Goal: Task Accomplishment & Management: Manage account settings

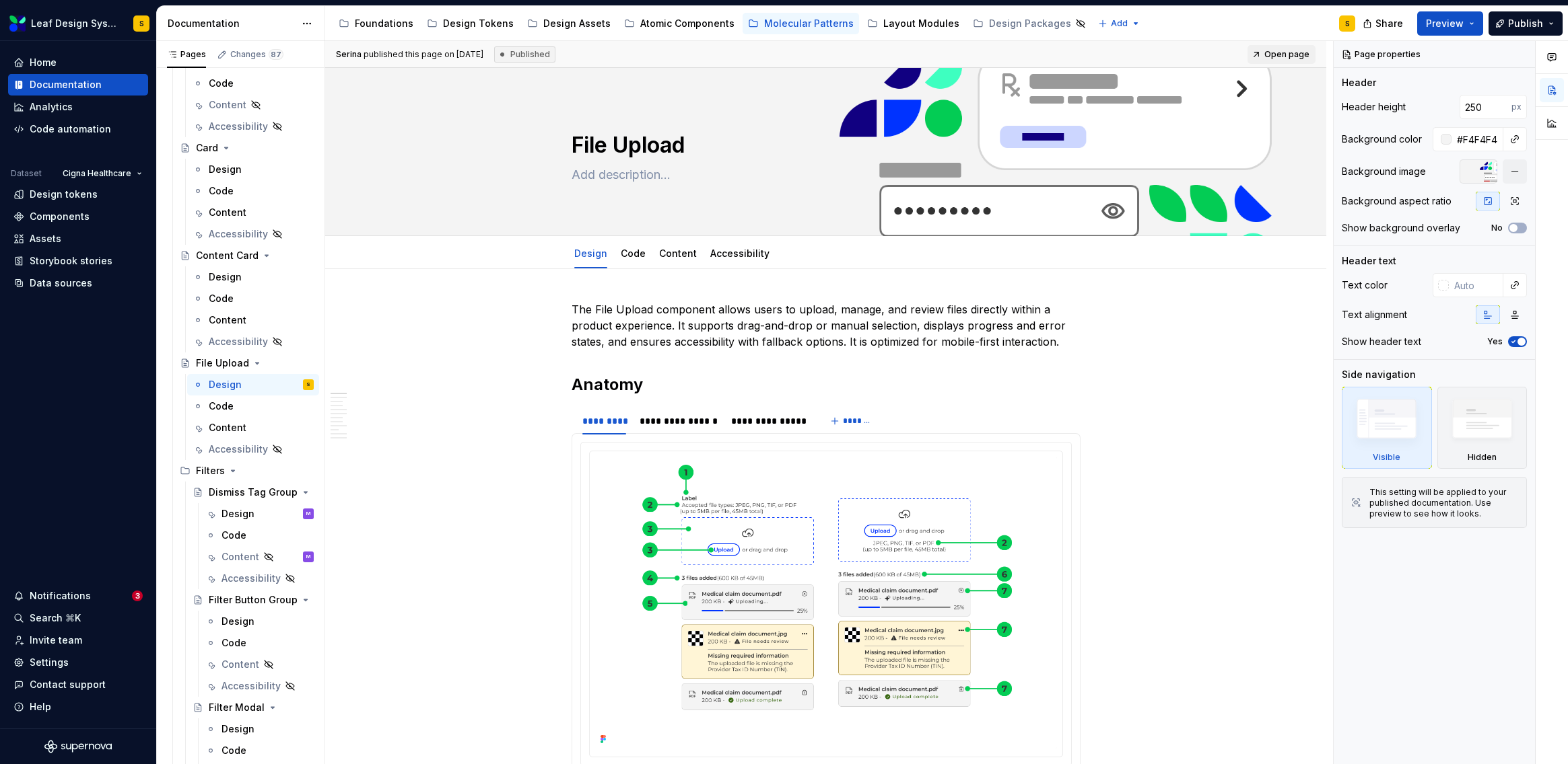
scroll to position [1253, 0]
click at [228, 426] on div "Content" at bounding box center [227, 427] width 38 height 13
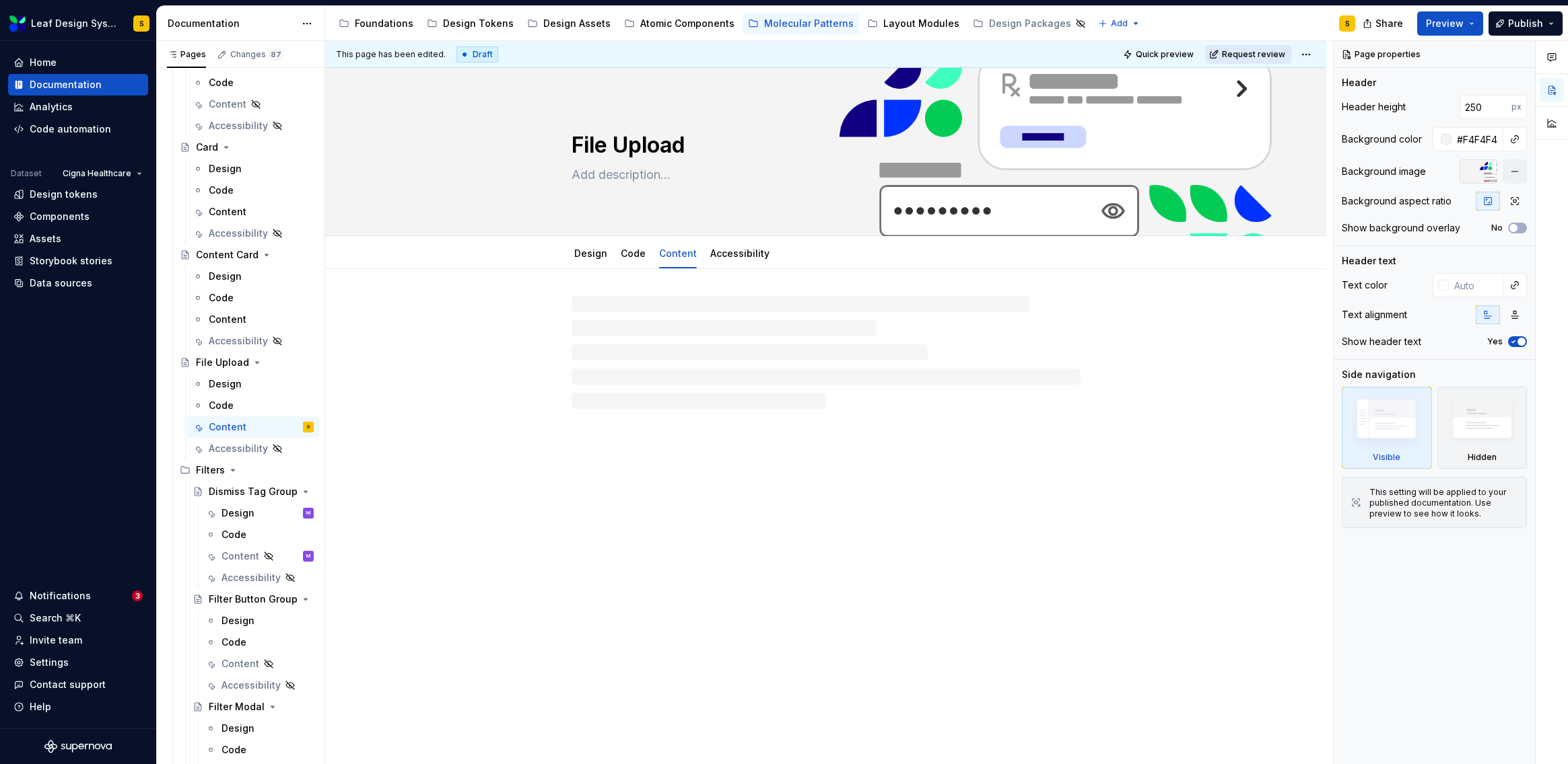
click at [1250, 54] on span "Request review" at bounding box center [1253, 54] width 63 height 11
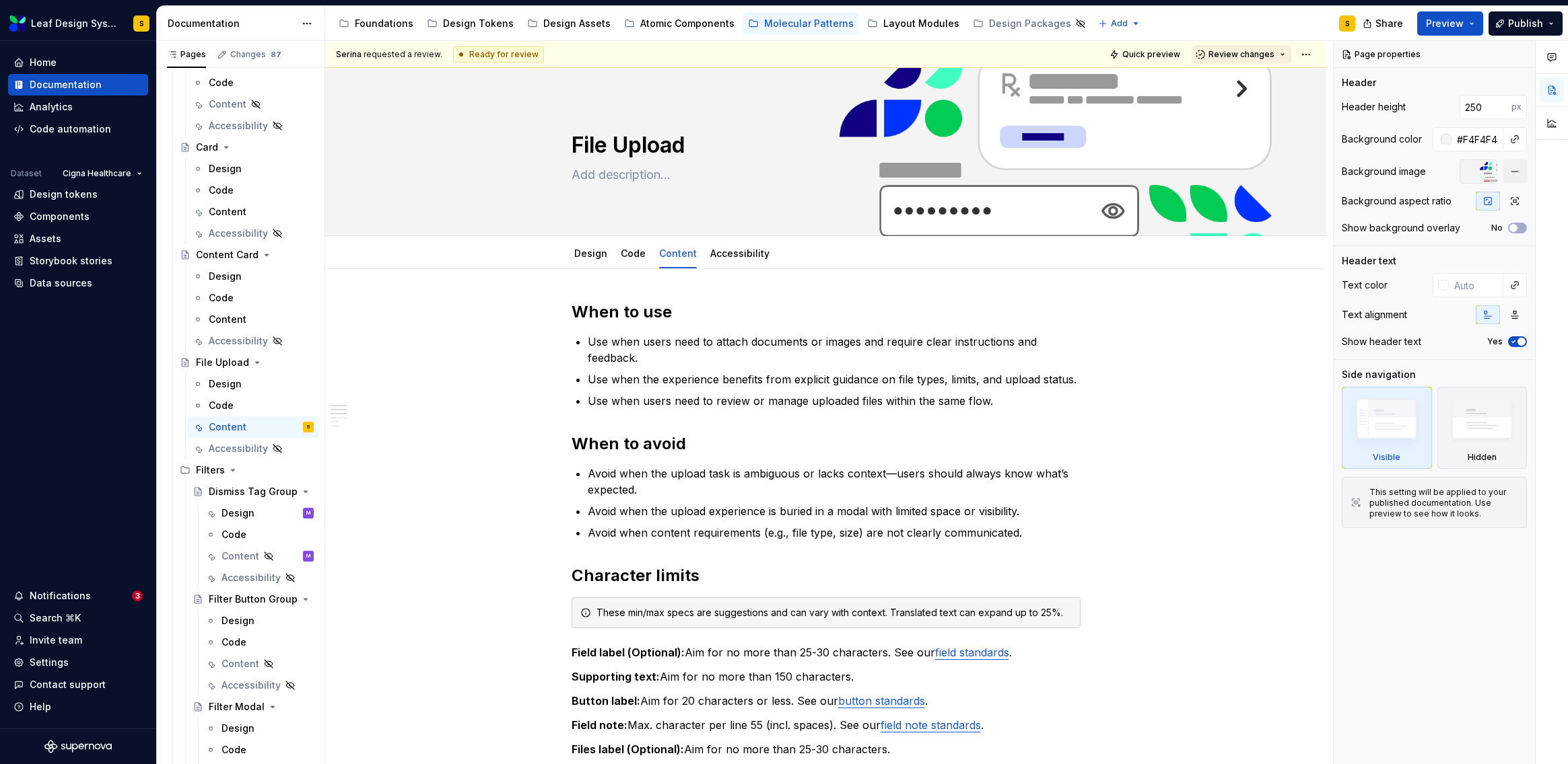
click at [1272, 54] on span "Review changes" at bounding box center [1241, 54] width 66 height 11
click at [1268, 90] on div "This page is ready to publish." at bounding box center [1277, 94] width 118 height 11
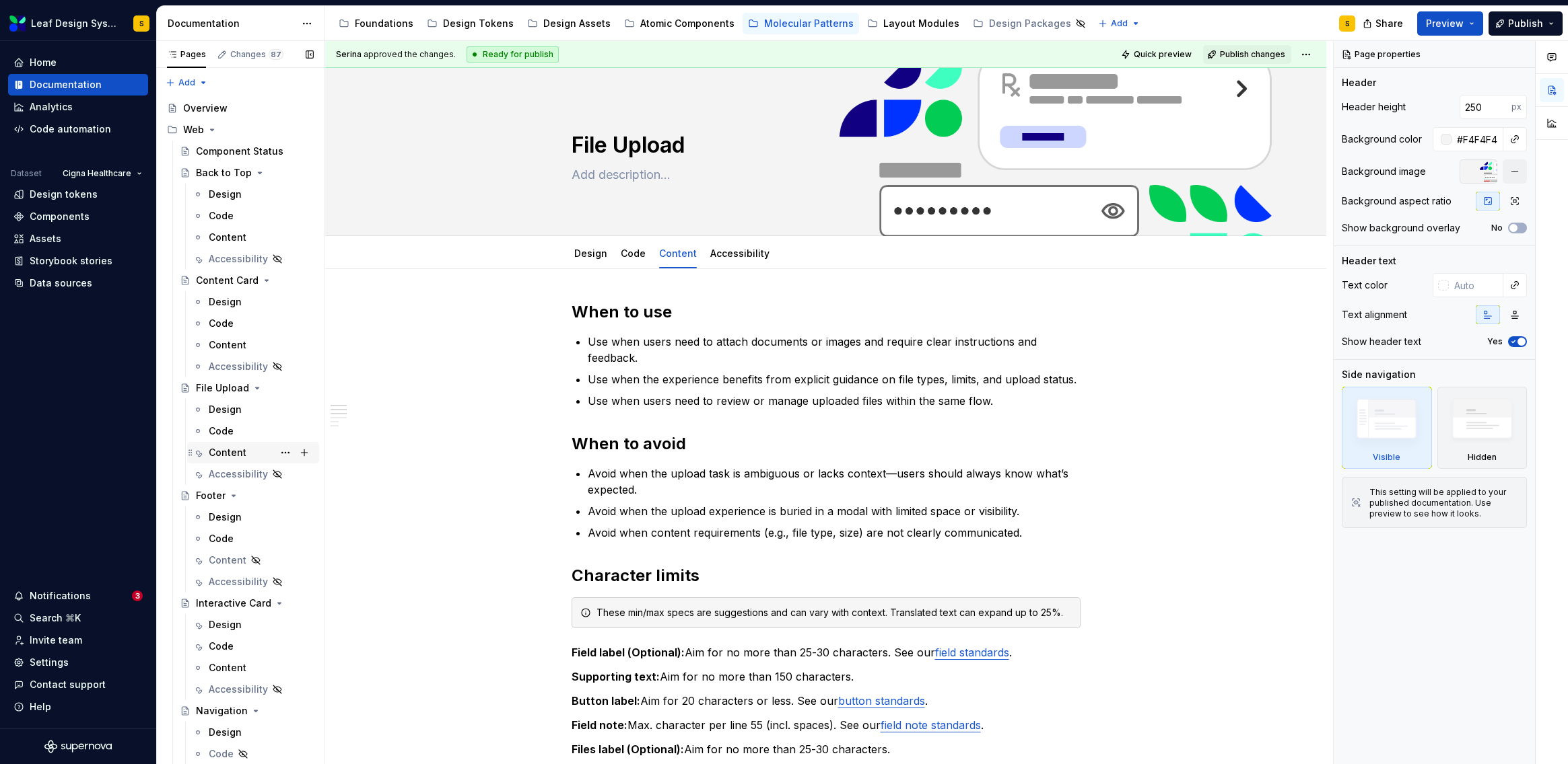
click at [234, 451] on div "Content" at bounding box center [227, 453] width 38 height 13
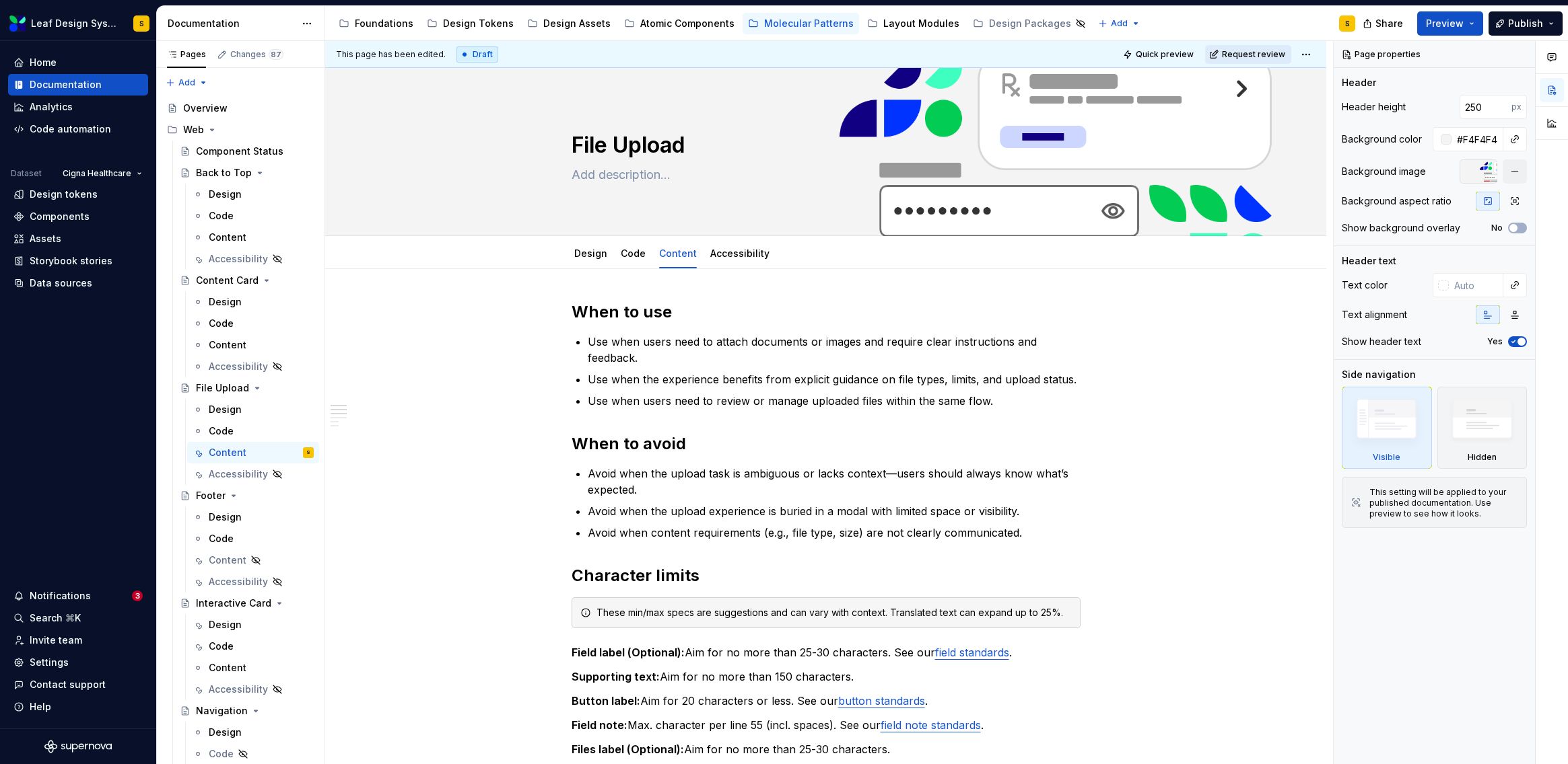
click at [1250, 57] on span "Request review" at bounding box center [1253, 54] width 63 height 11
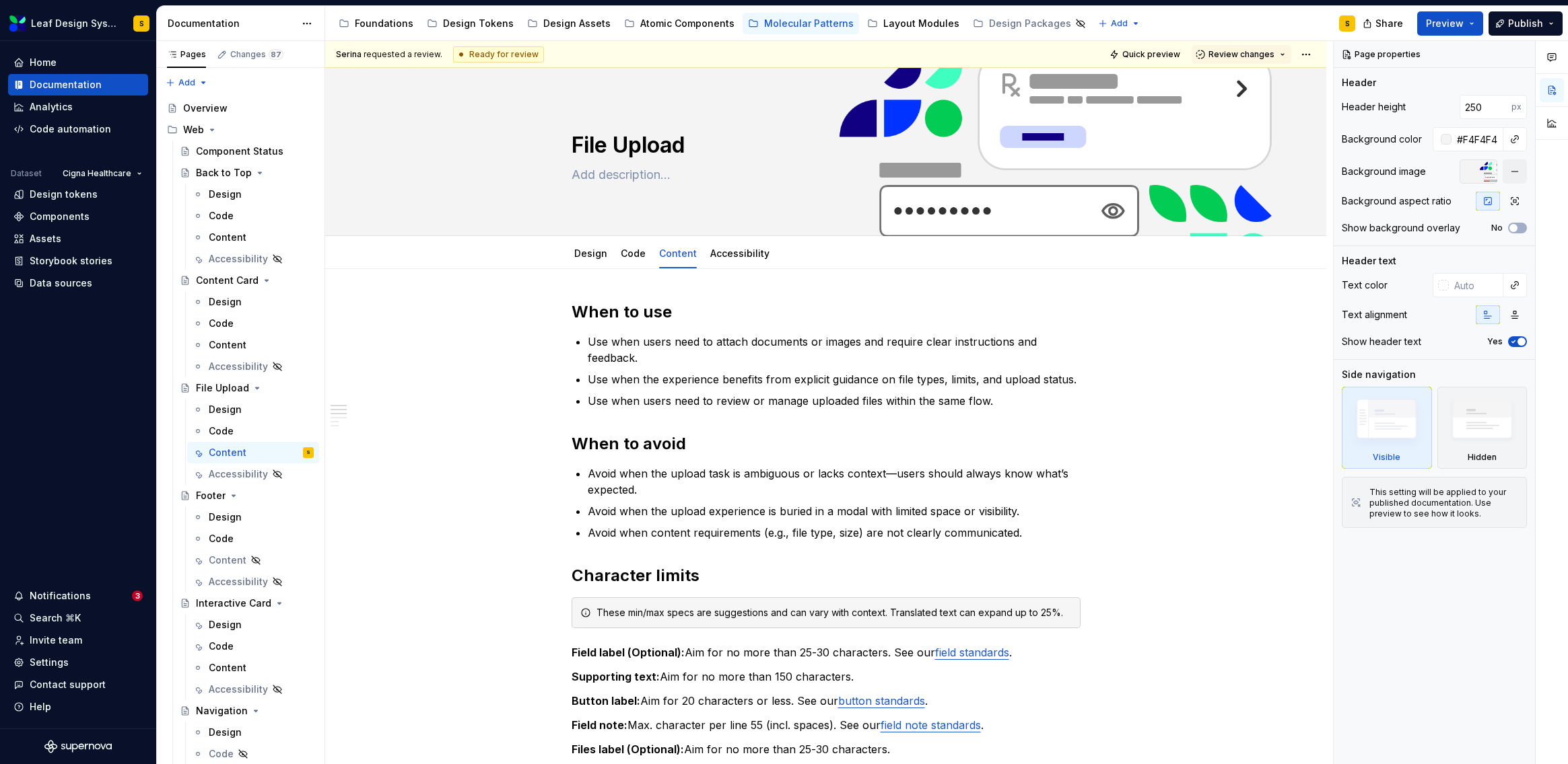
click at [1250, 57] on span "Review changes" at bounding box center [1241, 54] width 66 height 11
click at [1249, 79] on div "Approve" at bounding box center [1277, 81] width 118 height 13
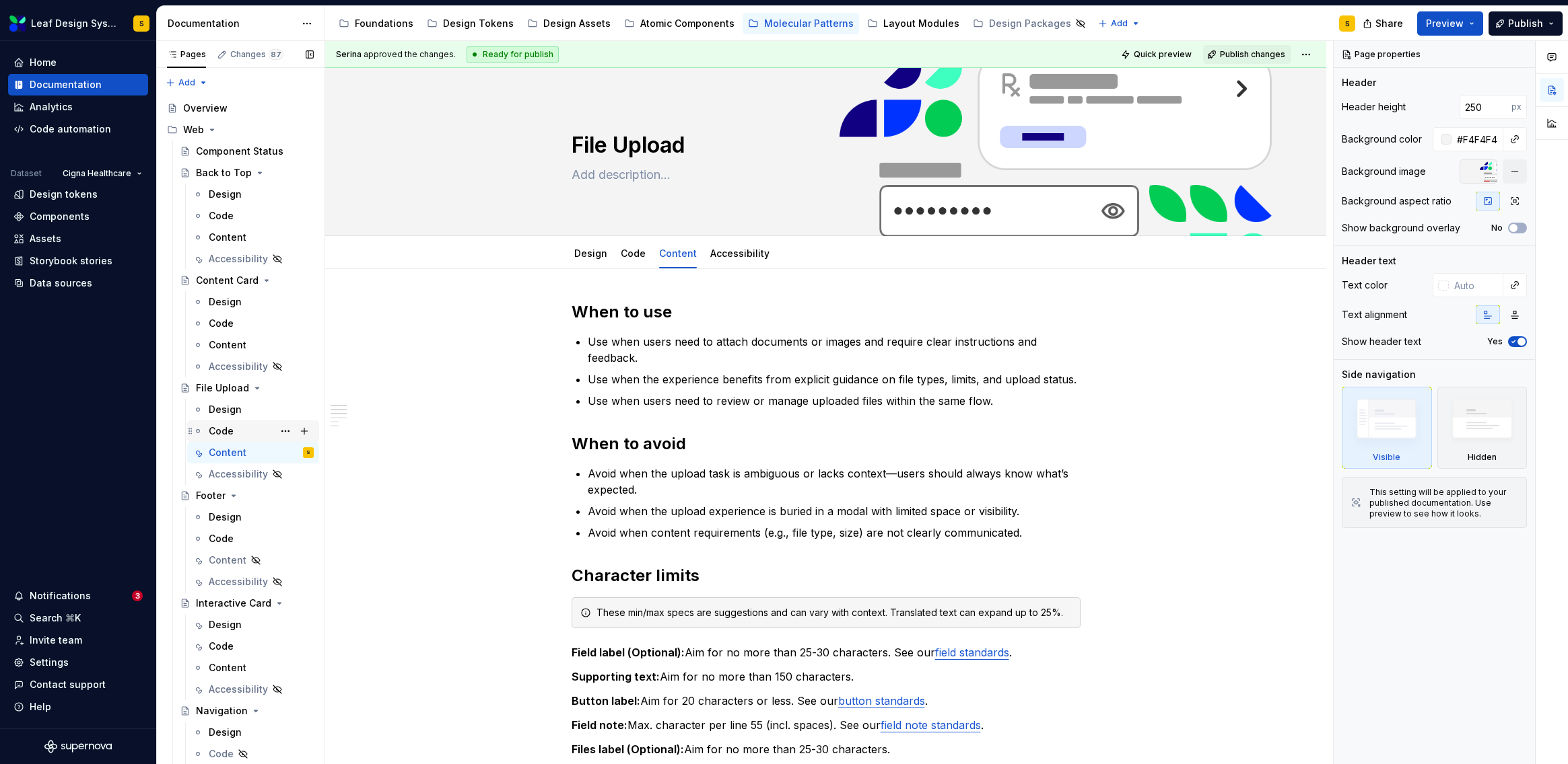
click at [216, 431] on div "Code" at bounding box center [221, 431] width 25 height 13
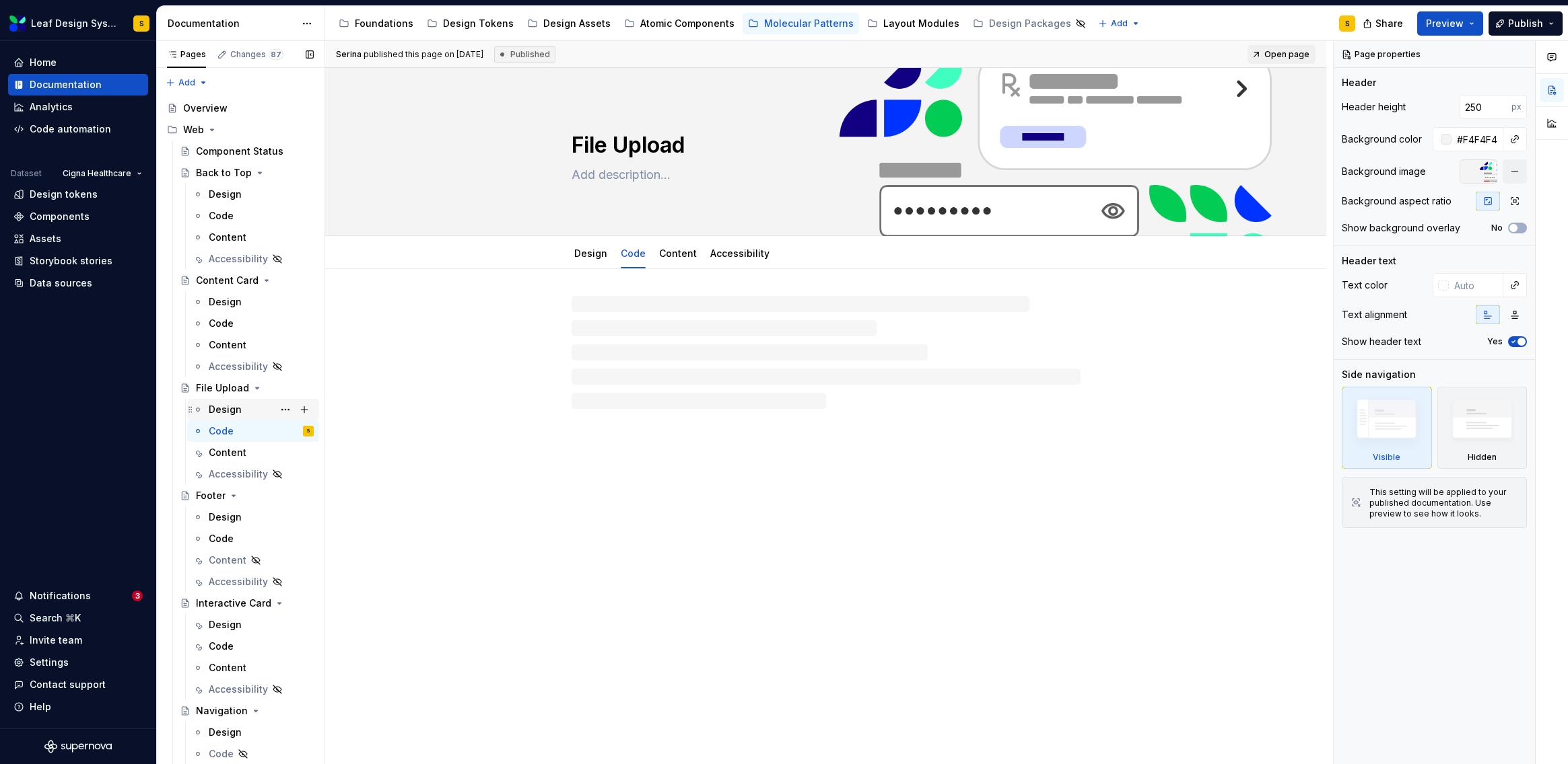
click at [220, 413] on div "Design" at bounding box center [225, 410] width 33 height 13
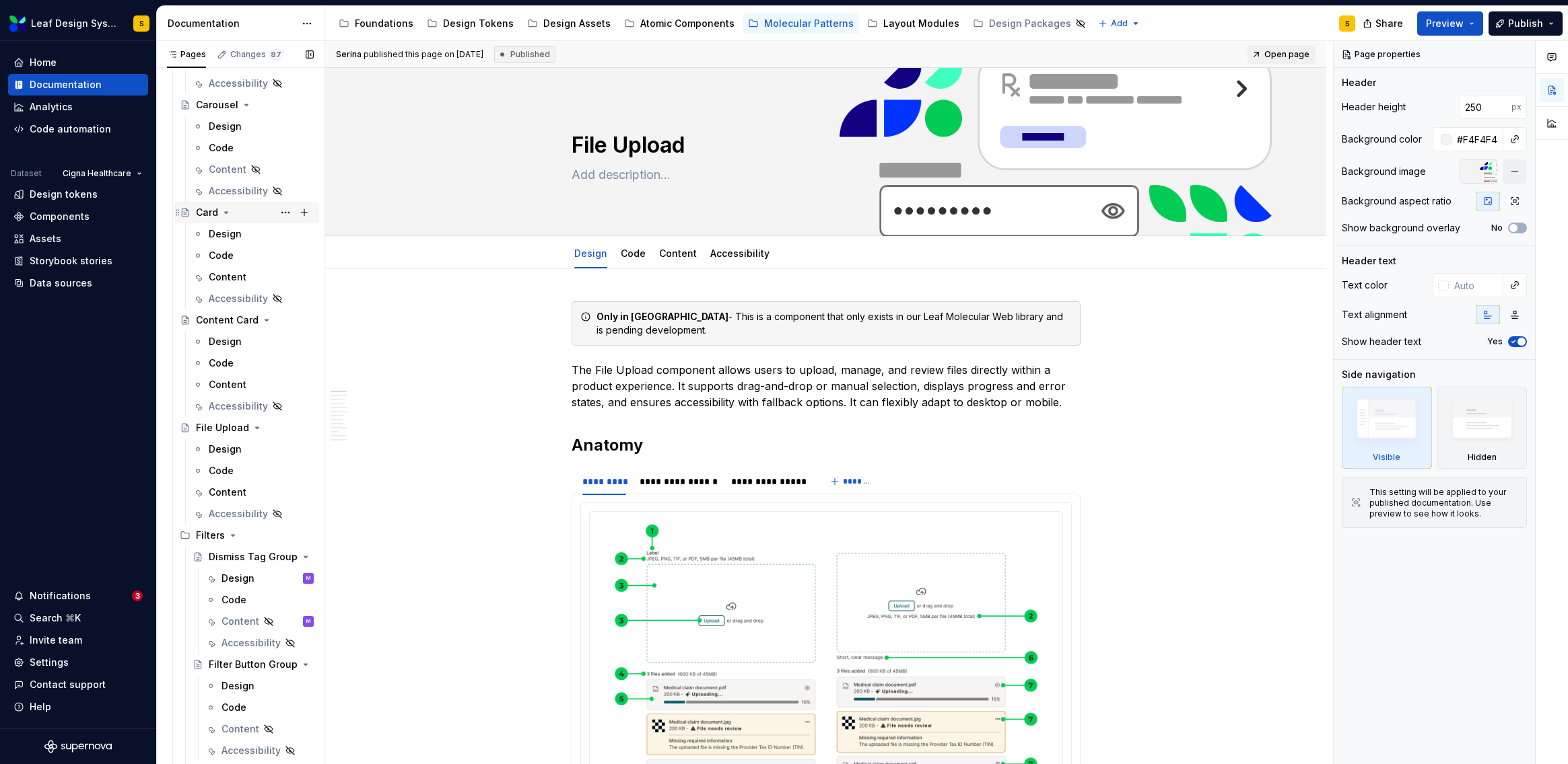
scroll to position [1254, 0]
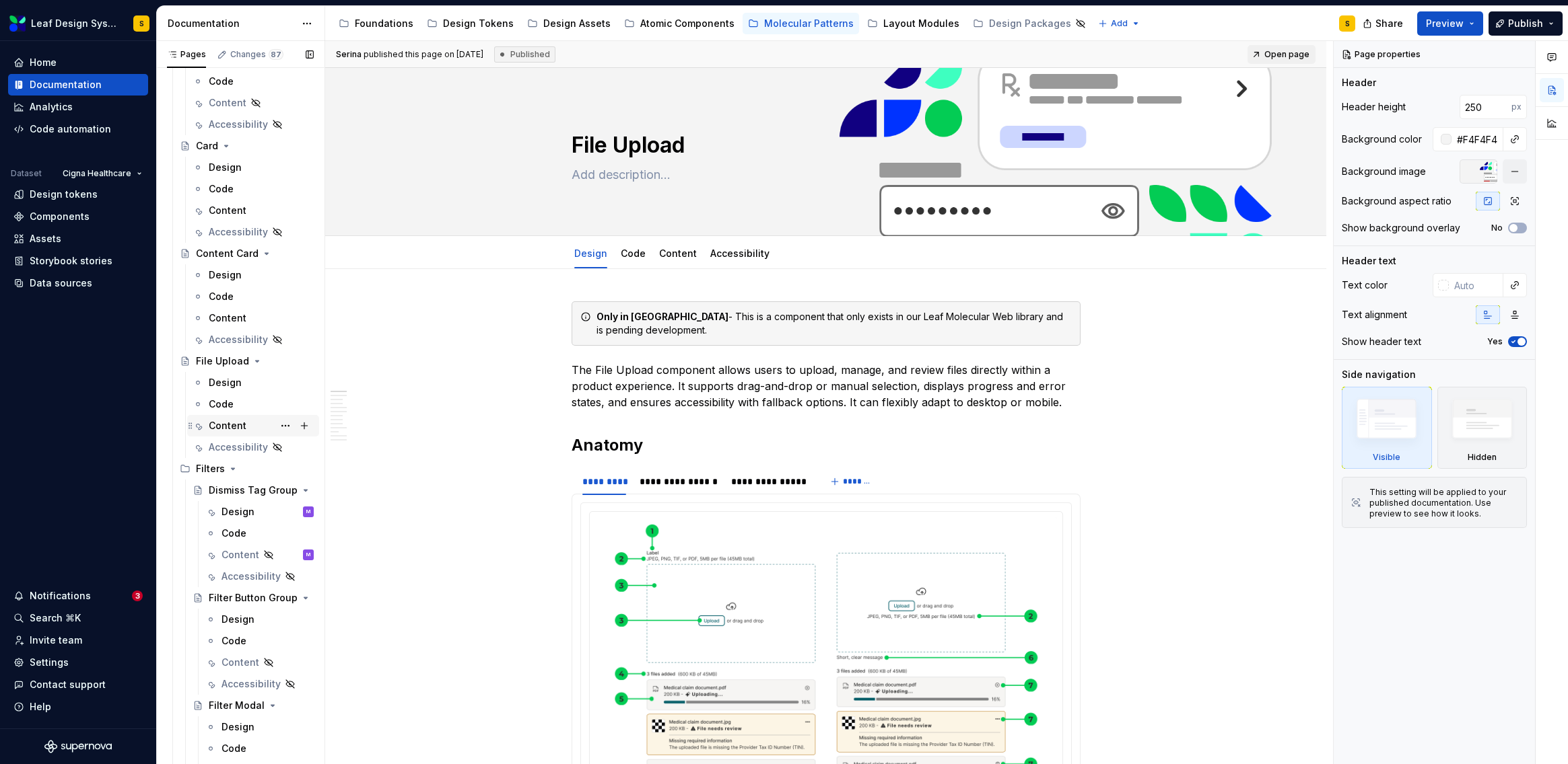
click at [232, 423] on div "Content" at bounding box center [227, 426] width 38 height 13
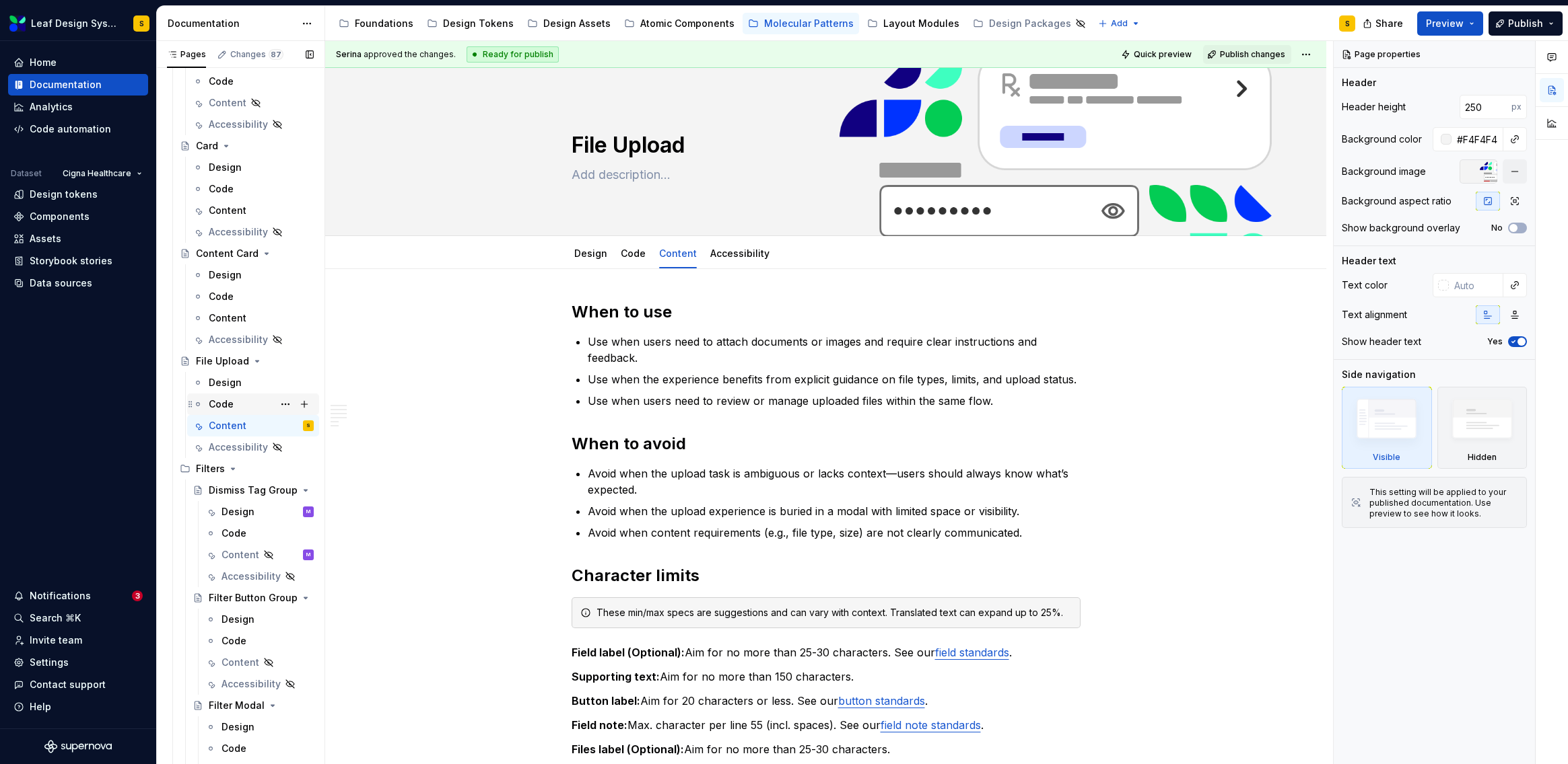
click at [230, 400] on div "Code" at bounding box center [221, 405] width 25 height 13
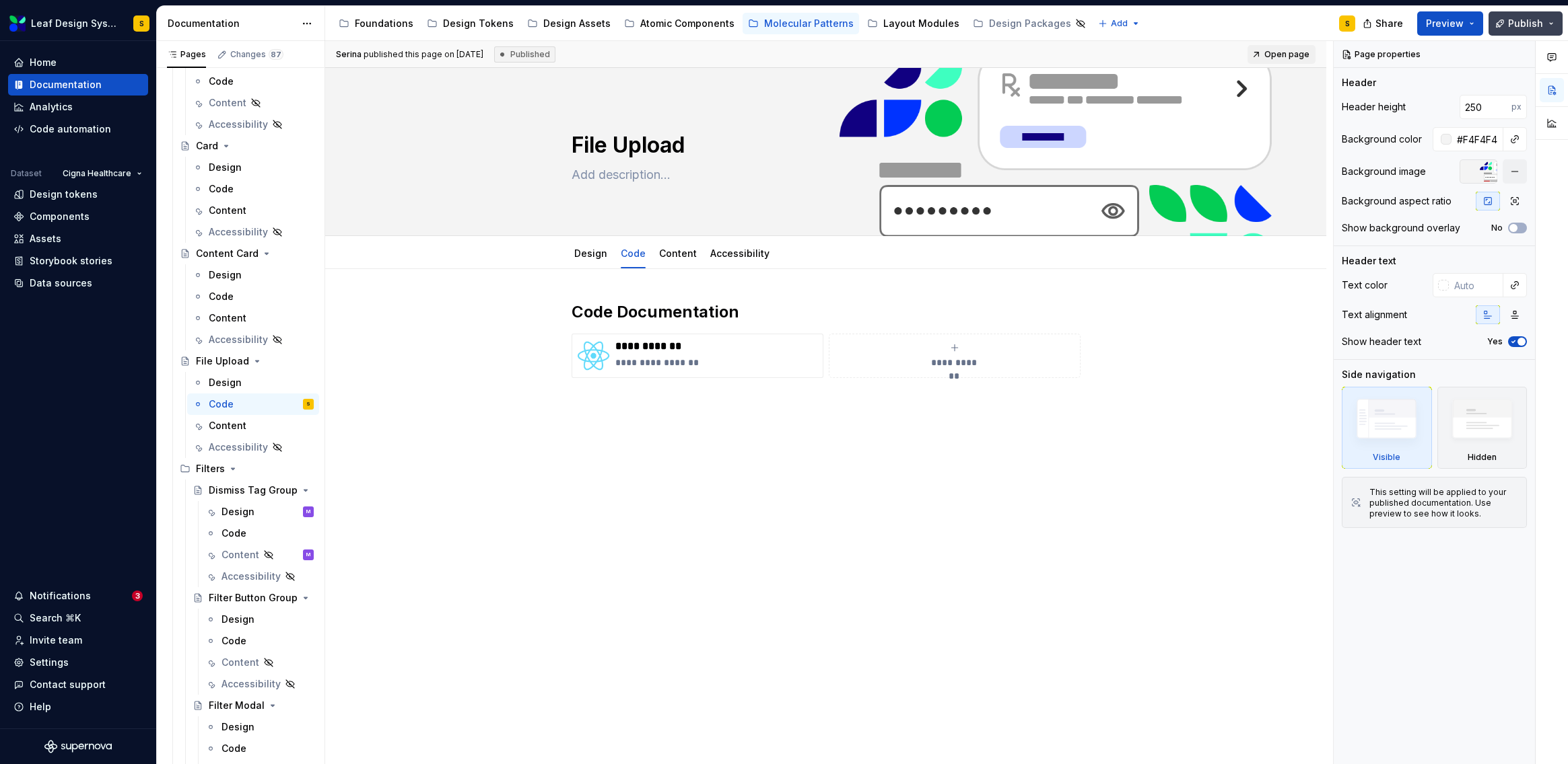
click at [1554, 25] on button "Publish" at bounding box center [1525, 23] width 74 height 24
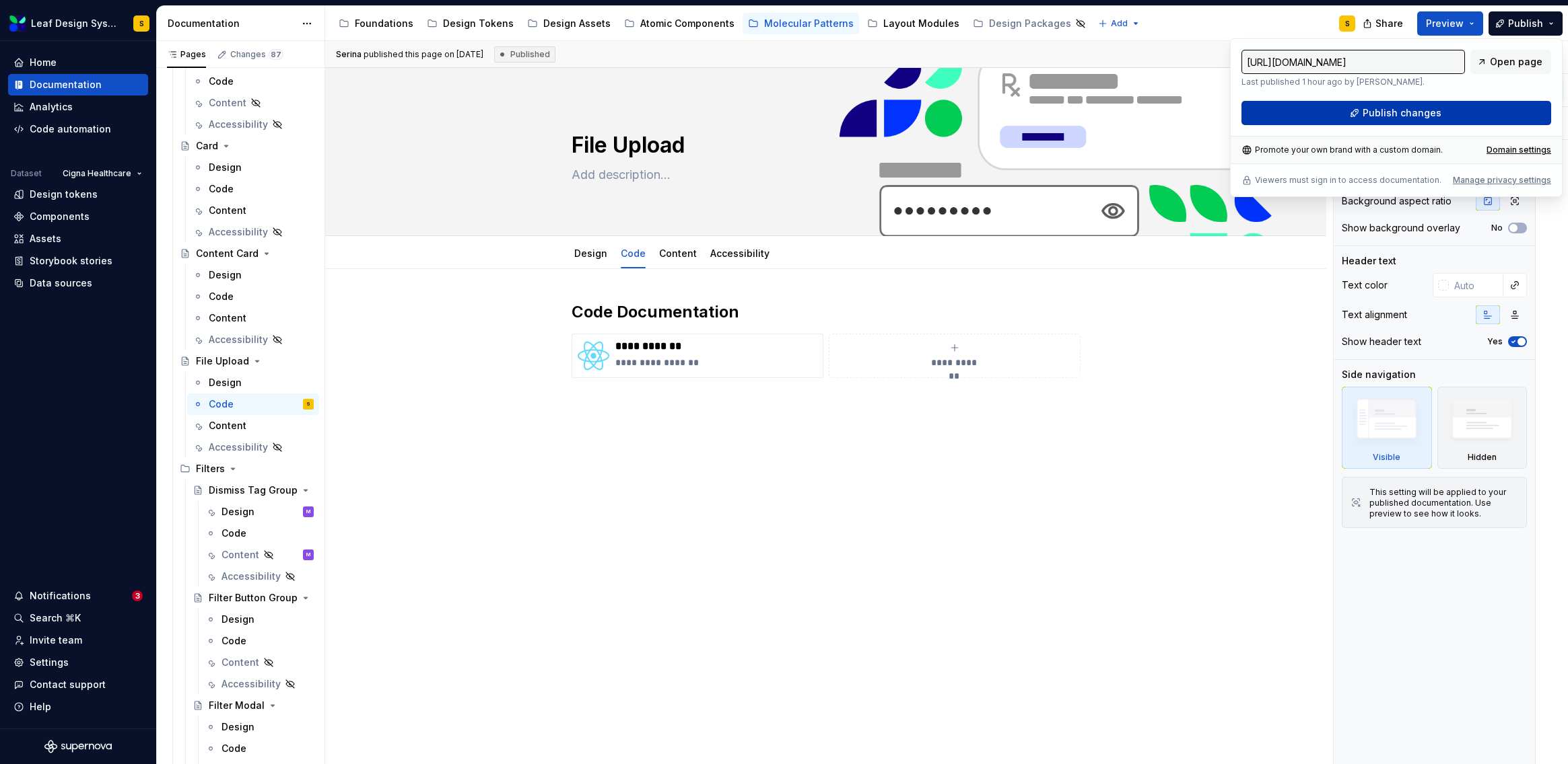
click at [1521, 110] on button "Publish changes" at bounding box center [1396, 113] width 310 height 24
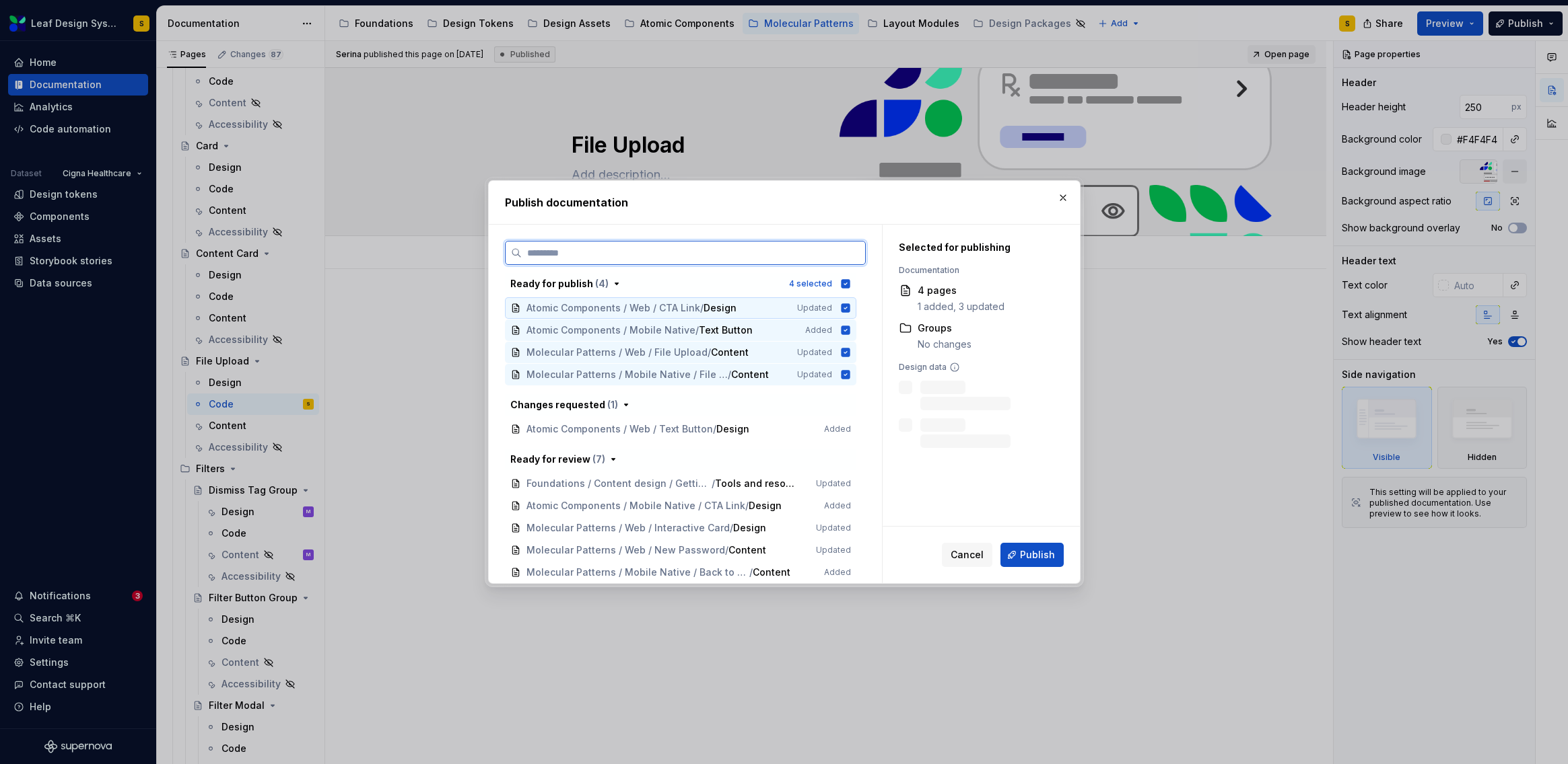
click at [845, 309] on icon at bounding box center [845, 308] width 9 height 9
click at [844, 332] on icon at bounding box center [845, 330] width 9 height 9
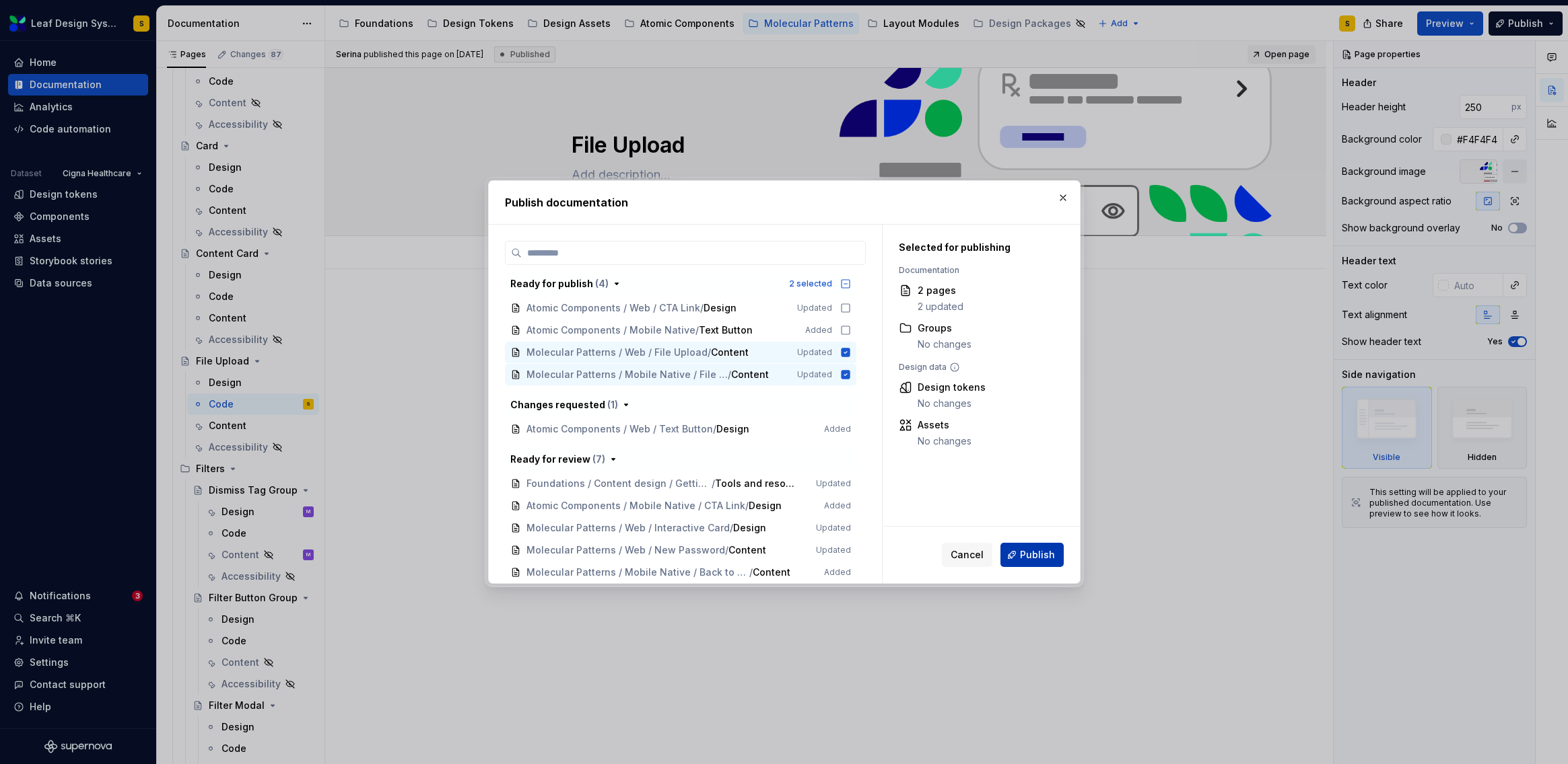
click at [1038, 559] on span "Publish" at bounding box center [1037, 555] width 35 height 13
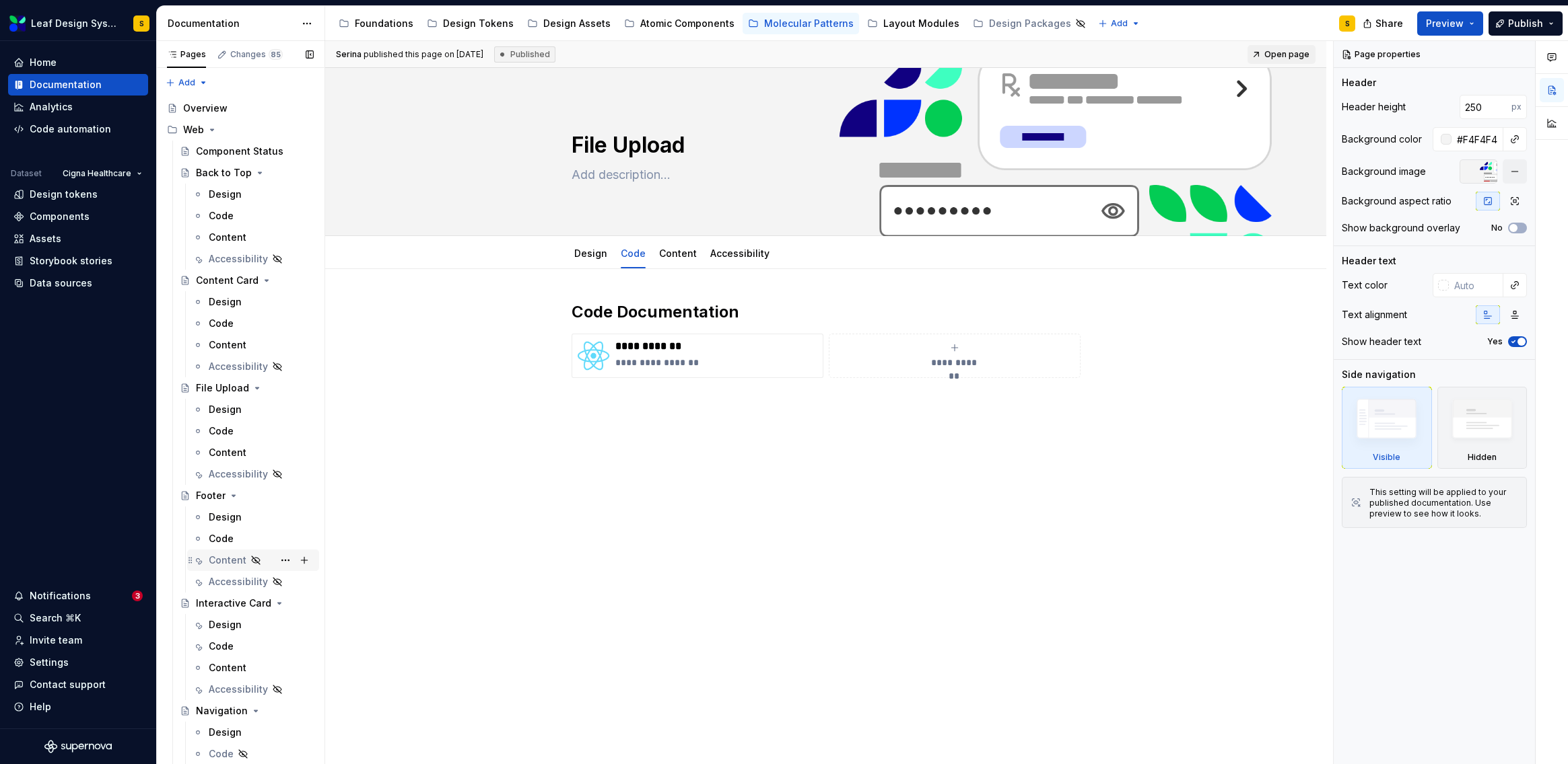
scroll to position [3, 0]
click at [234, 451] on div "Content" at bounding box center [227, 450] width 38 height 13
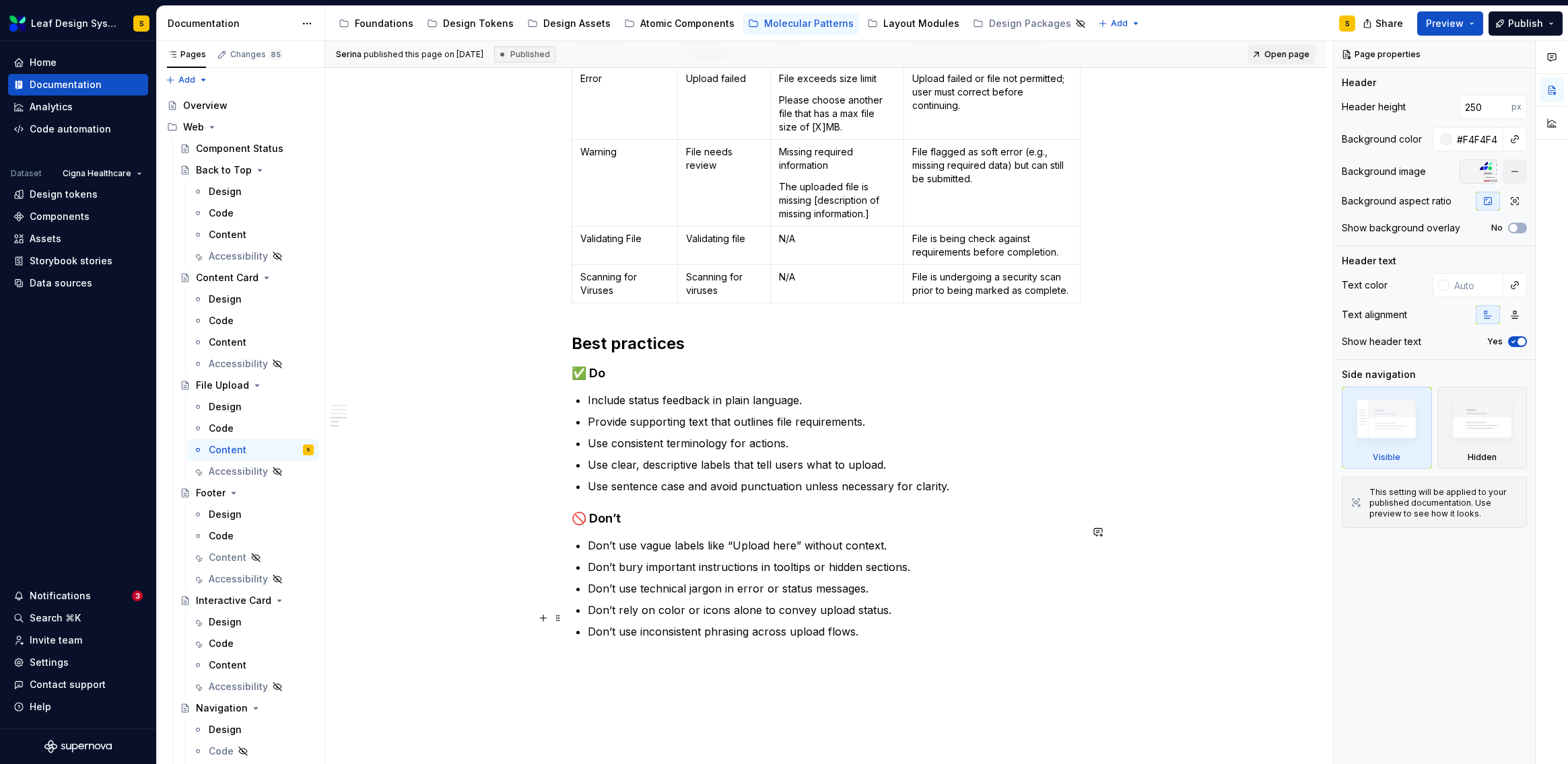
scroll to position [600, 0]
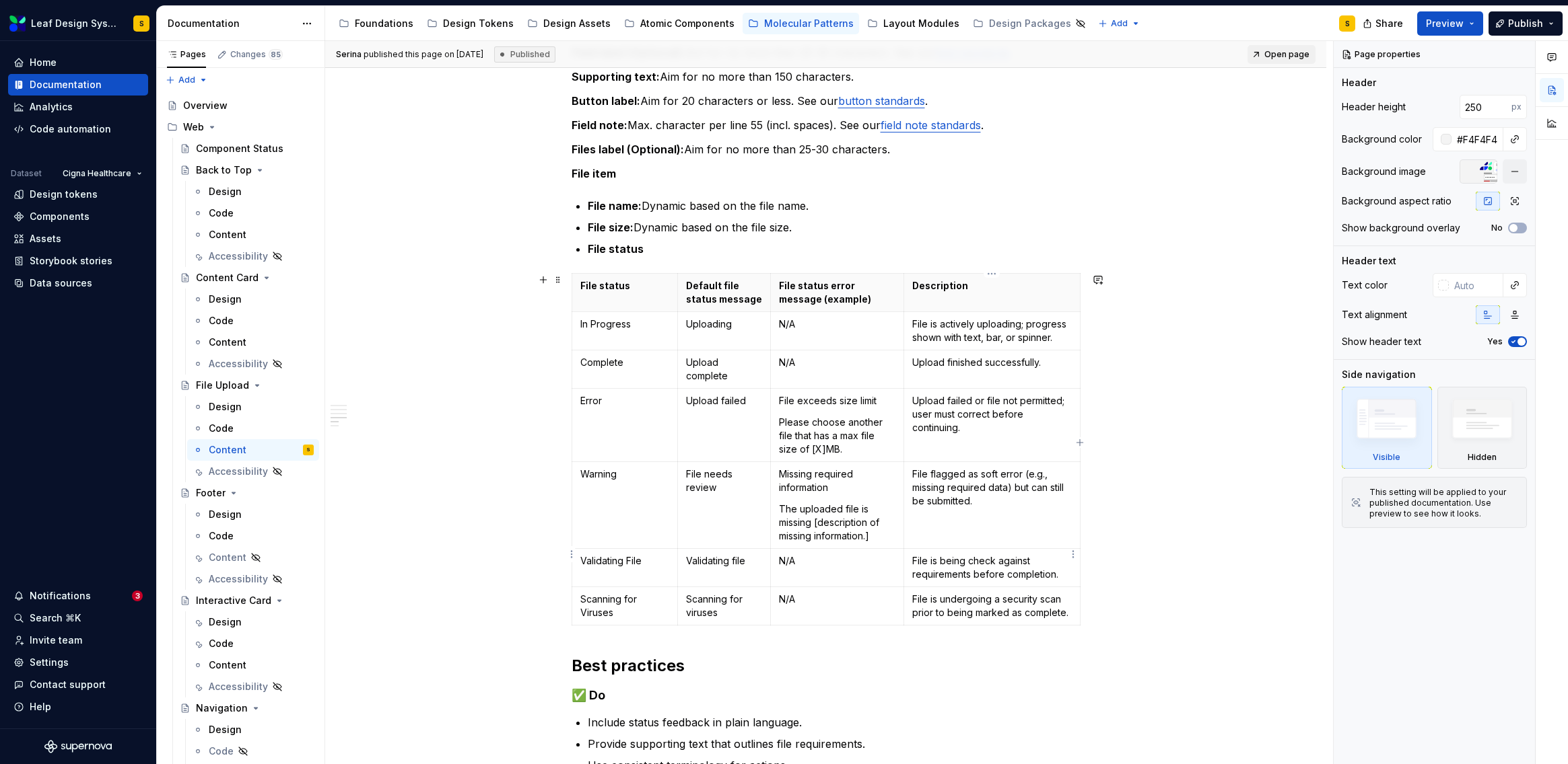
type textarea "*"
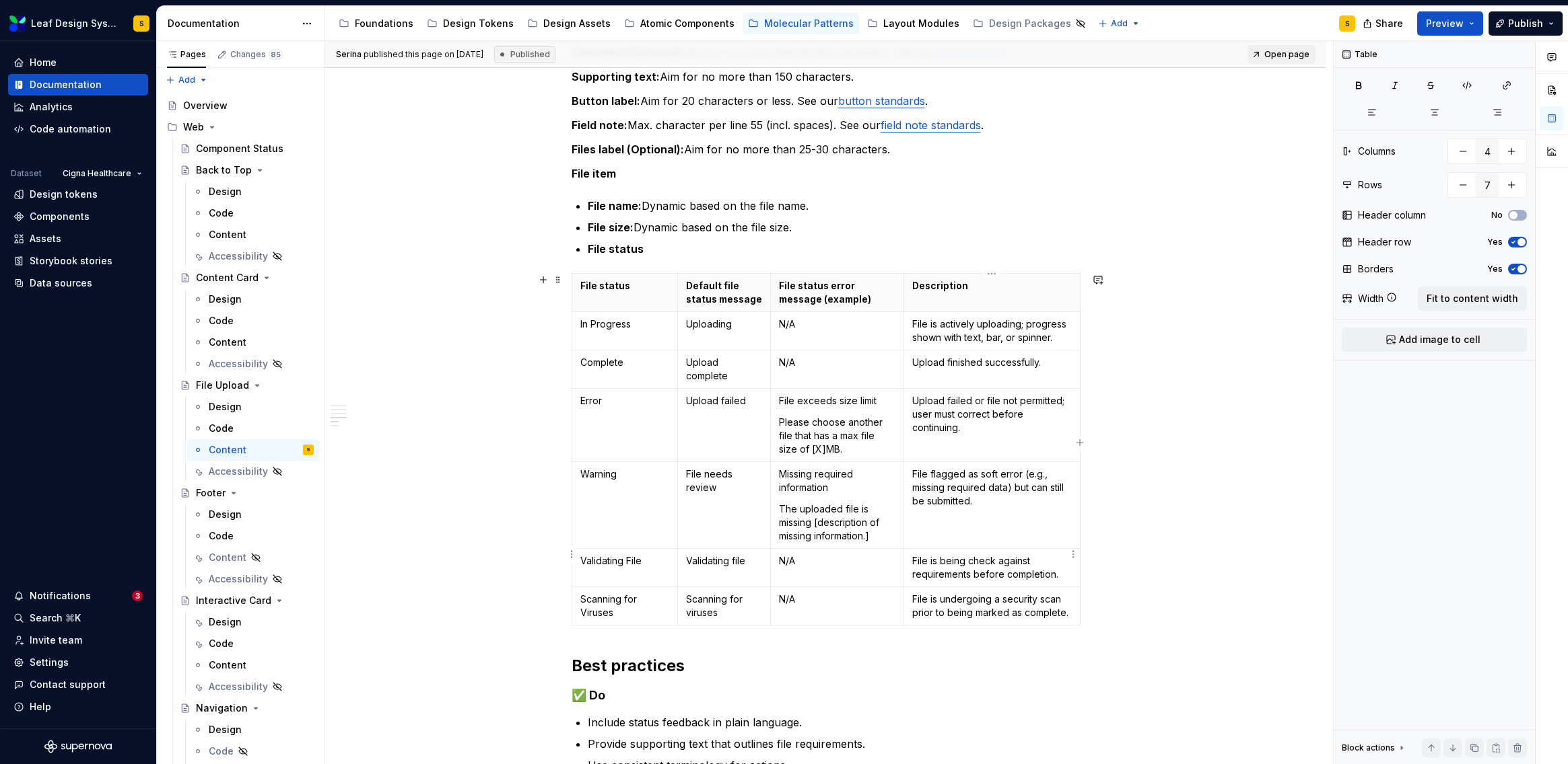
click at [993, 554] on p "File is being check against requirements before completion." at bounding box center [991, 568] width 159 height 27
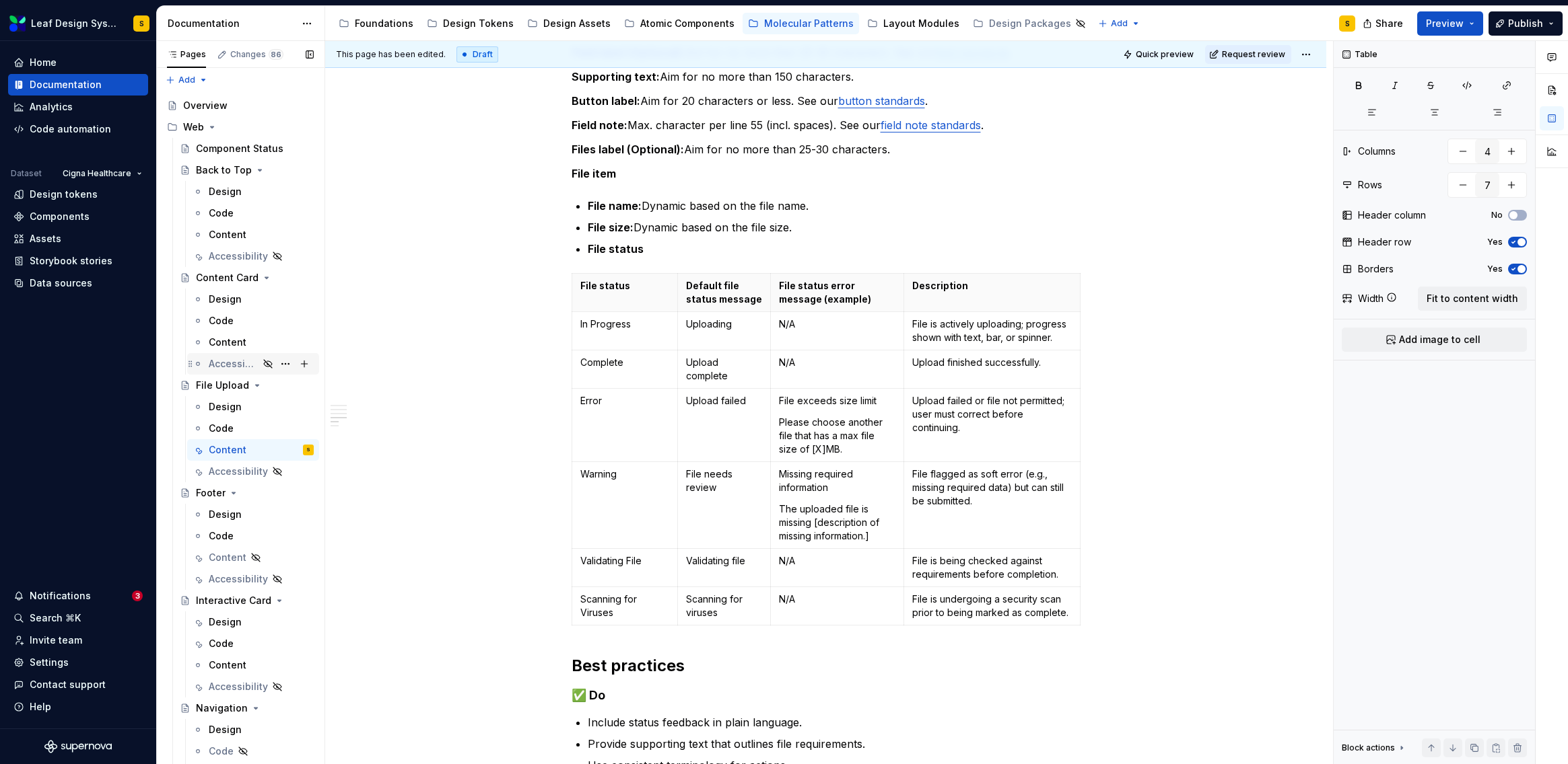
scroll to position [0, 0]
click at [228, 236] on div "Content" at bounding box center [227, 237] width 38 height 13
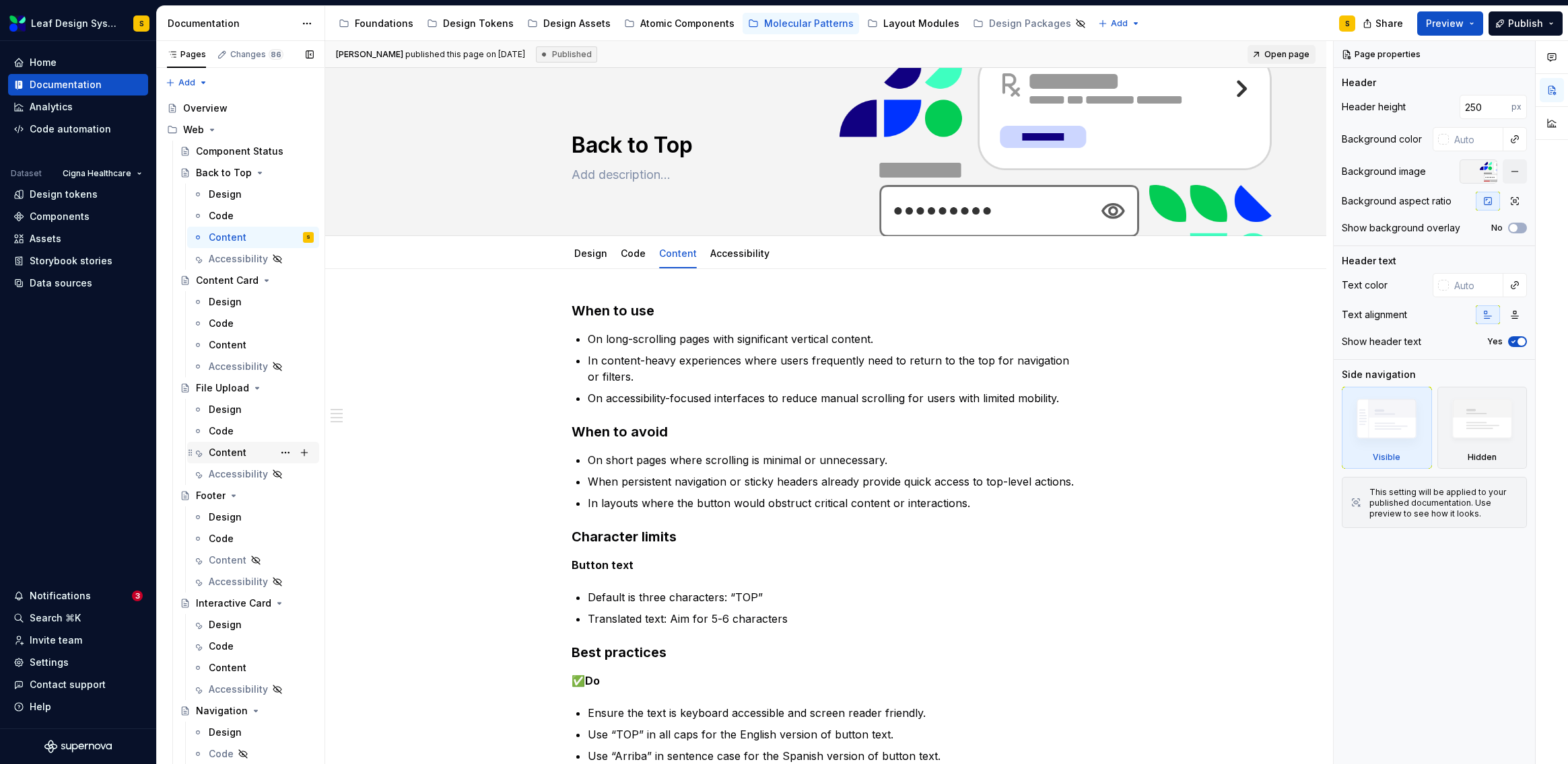
click at [231, 446] on div "Content" at bounding box center [227, 453] width 38 height 13
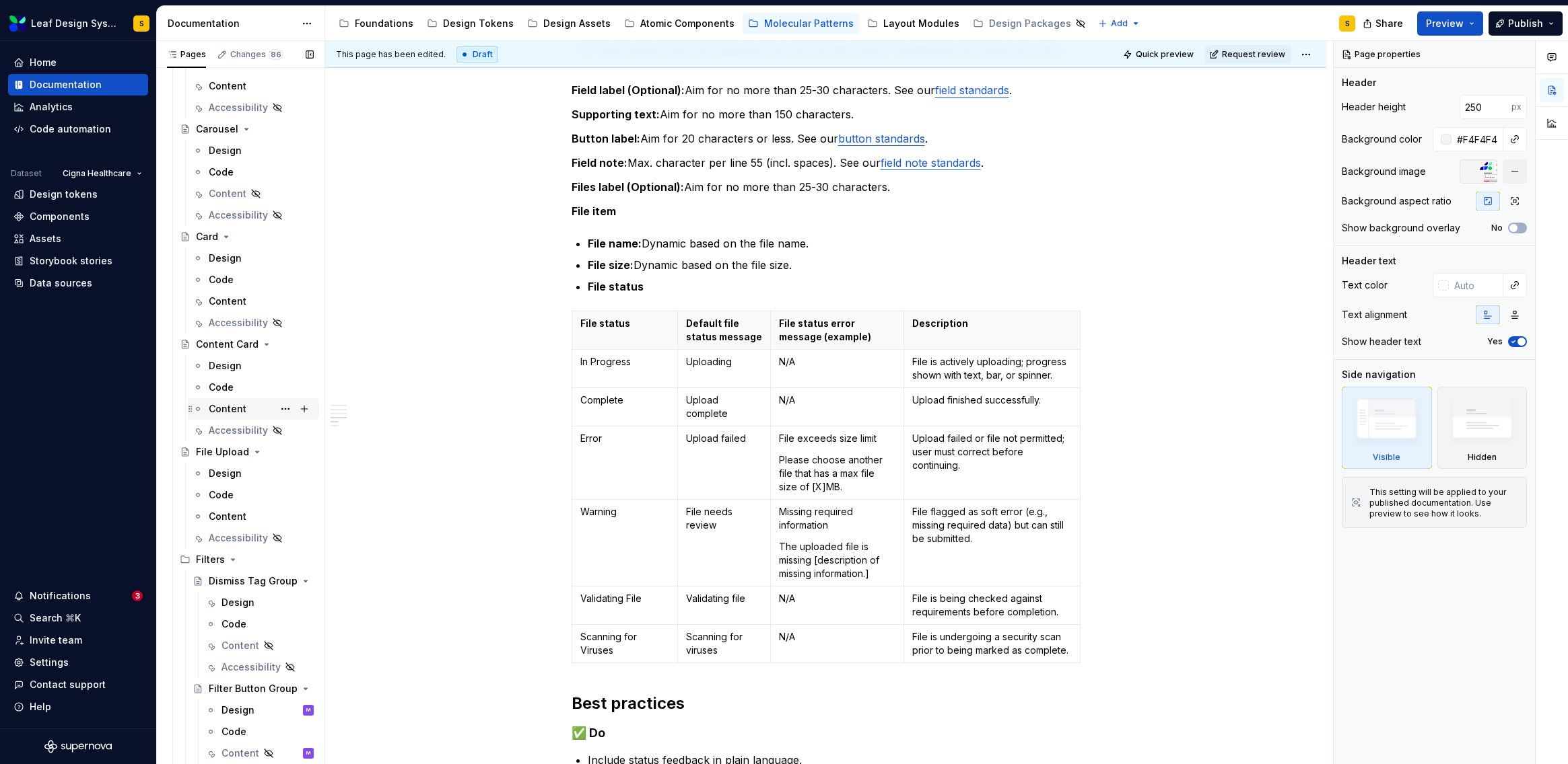
scroll to position [1200, 0]
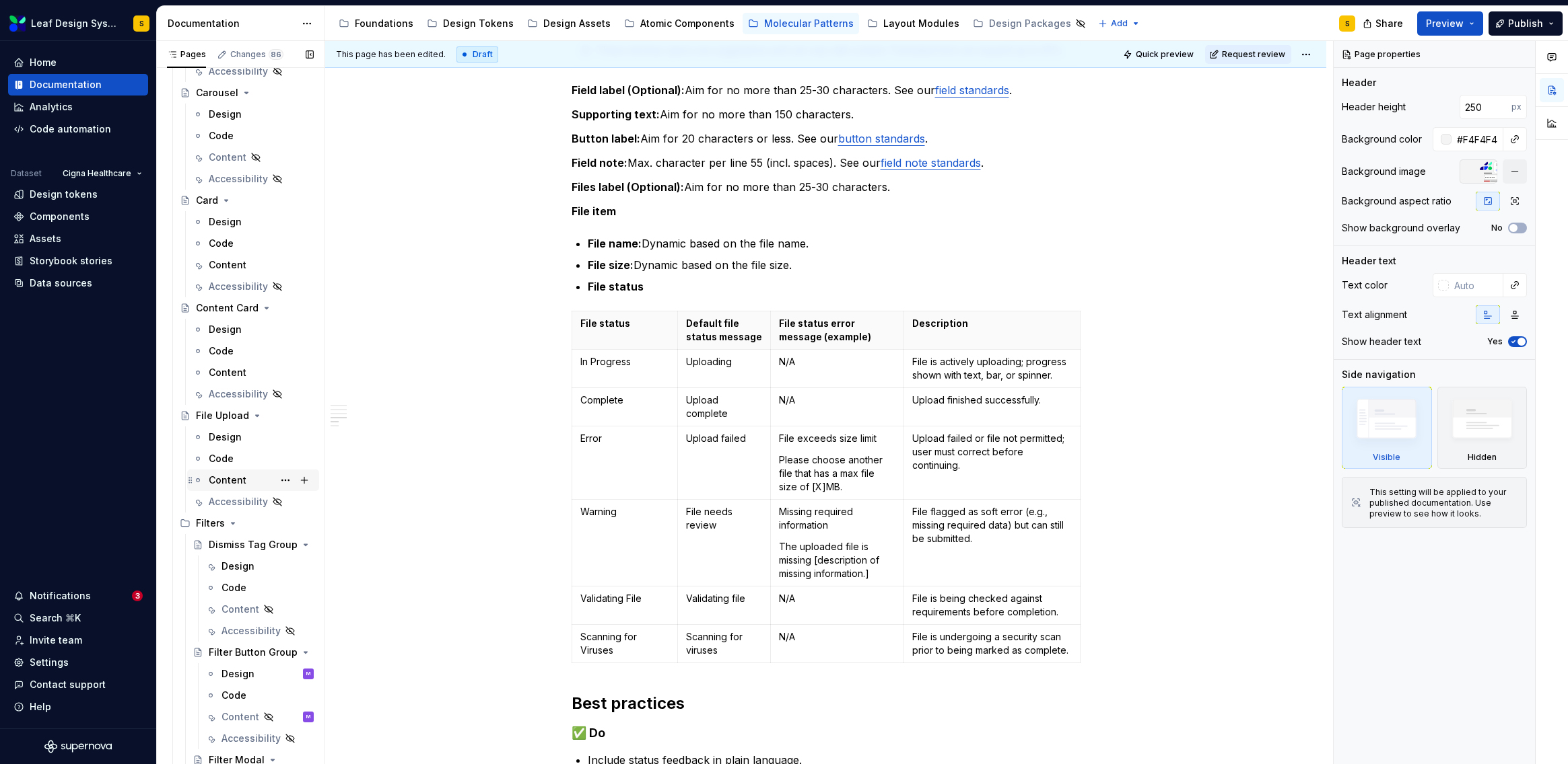
click at [239, 476] on div "Content" at bounding box center [227, 480] width 38 height 13
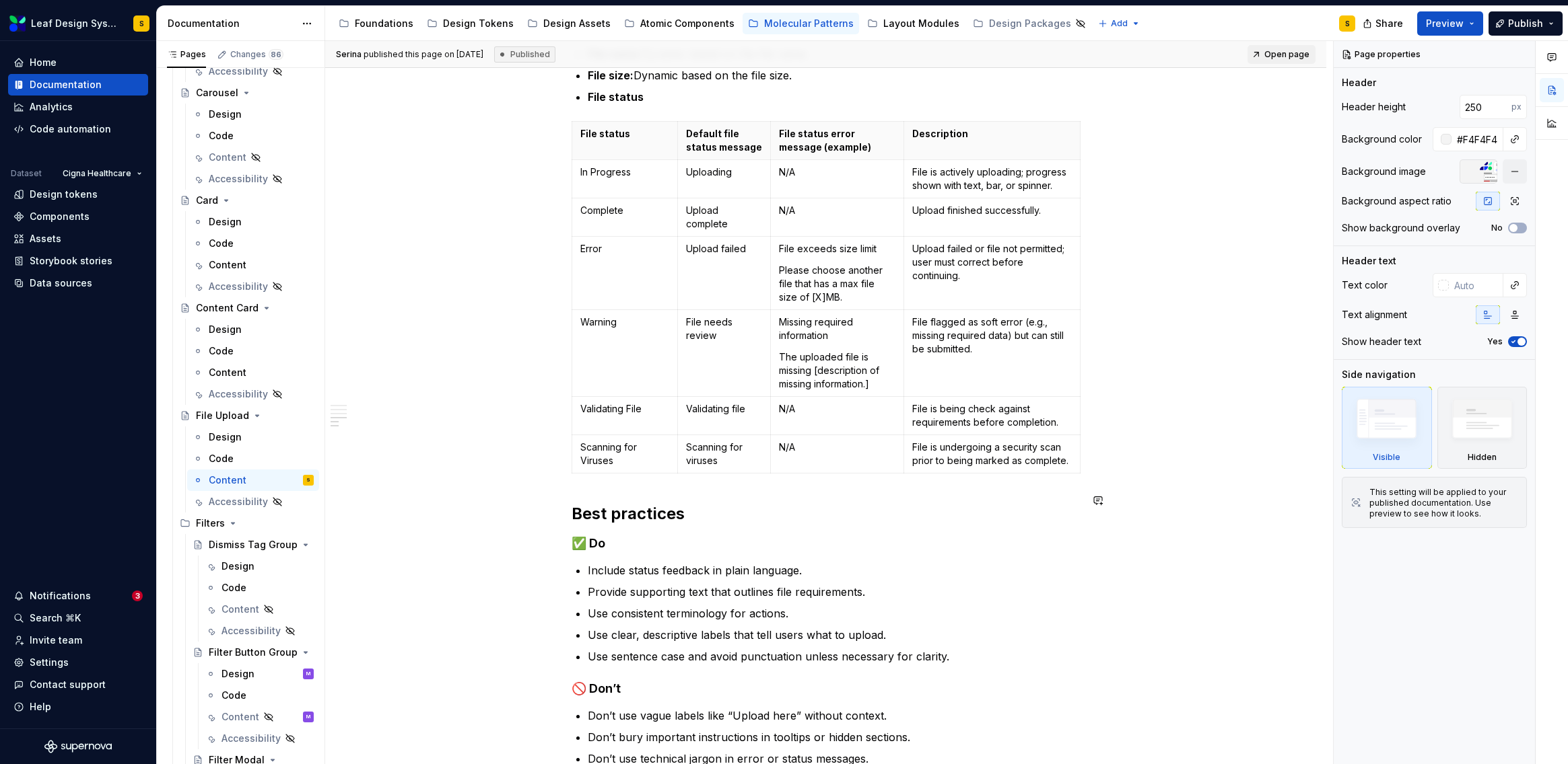
scroll to position [743, 0]
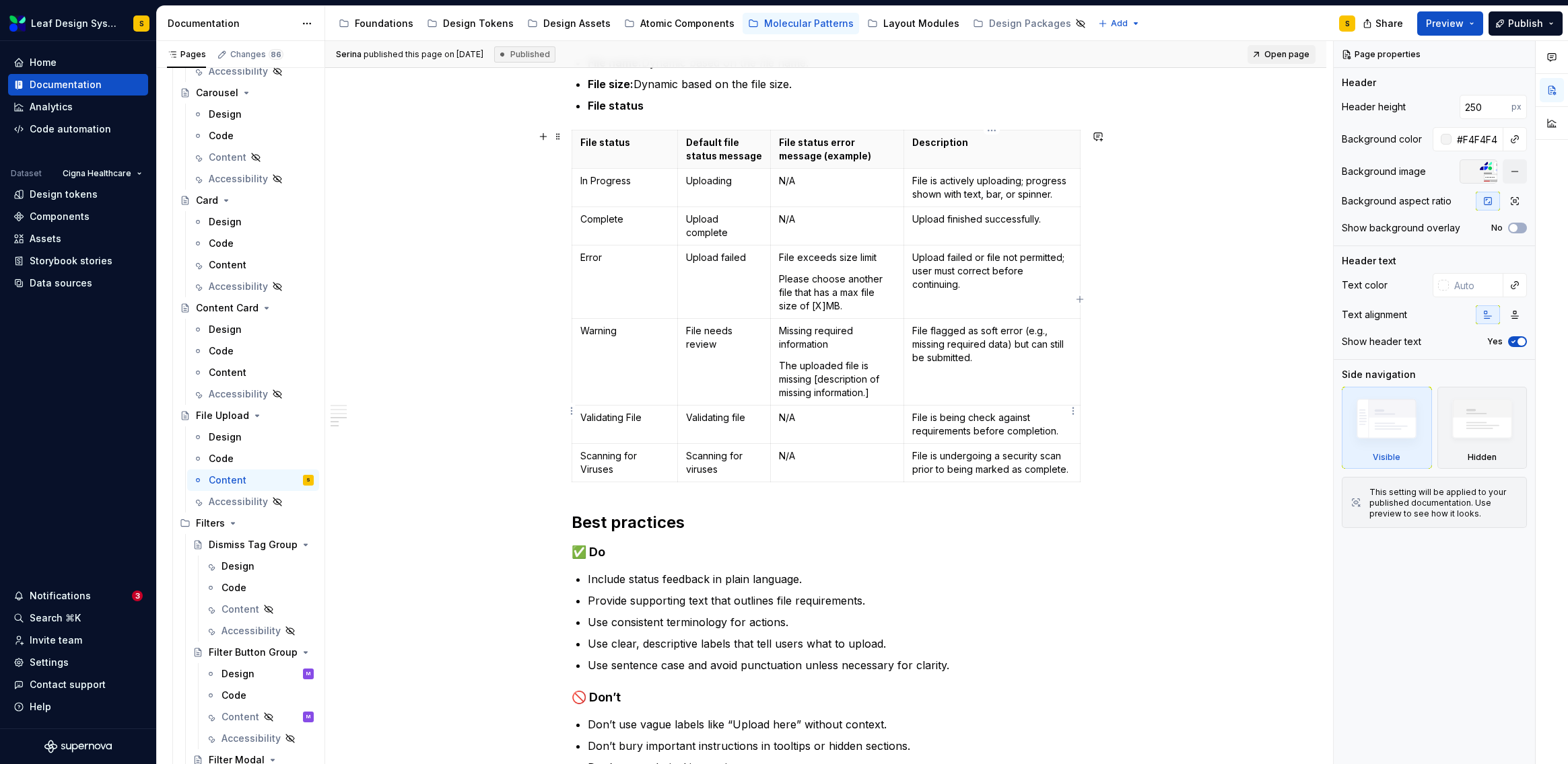
type textarea "*"
click at [993, 411] on p "File is being check against requirements before completion." at bounding box center [991, 425] width 159 height 27
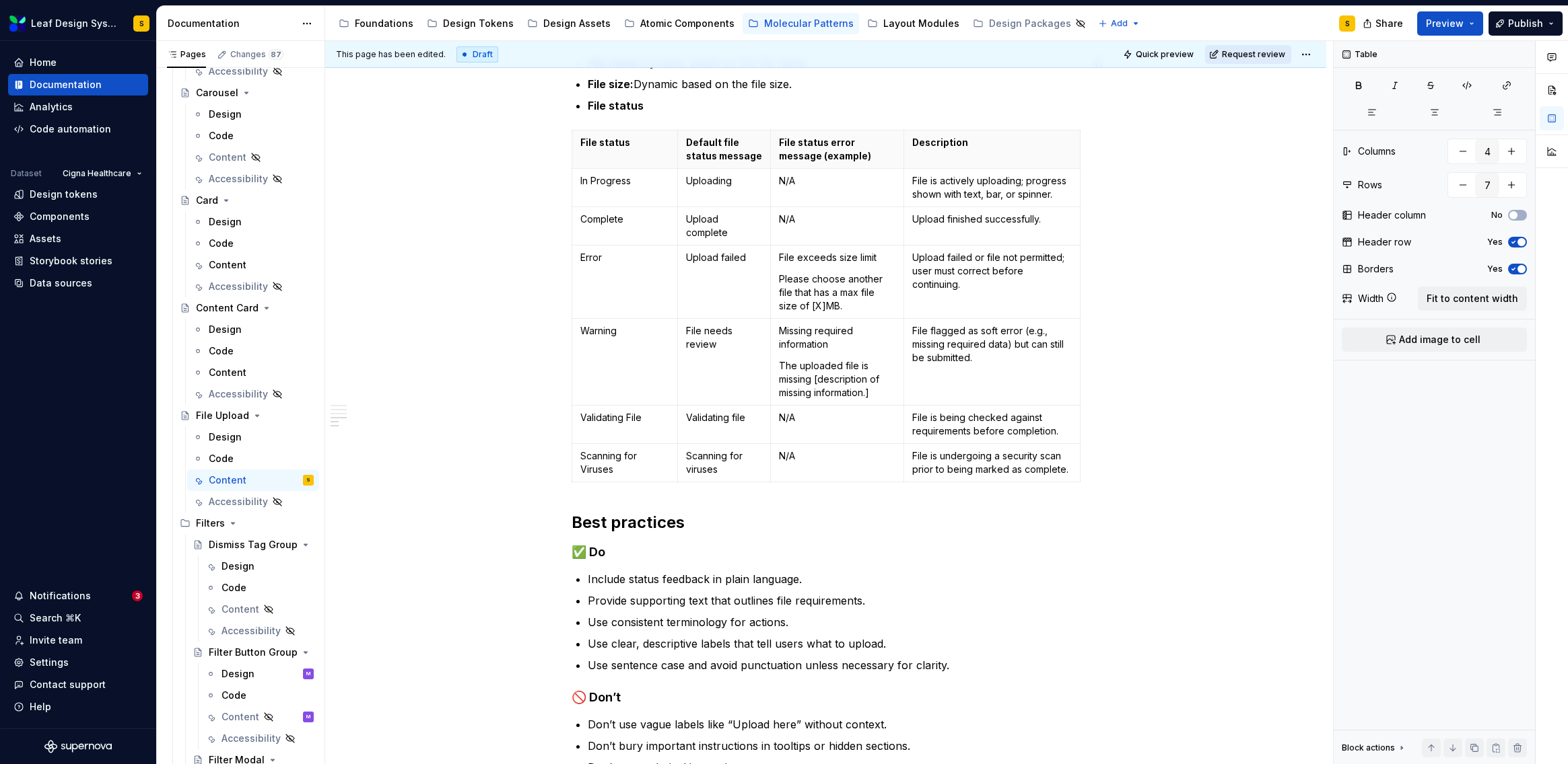
click at [1251, 57] on span "Request review" at bounding box center [1253, 54] width 63 height 11
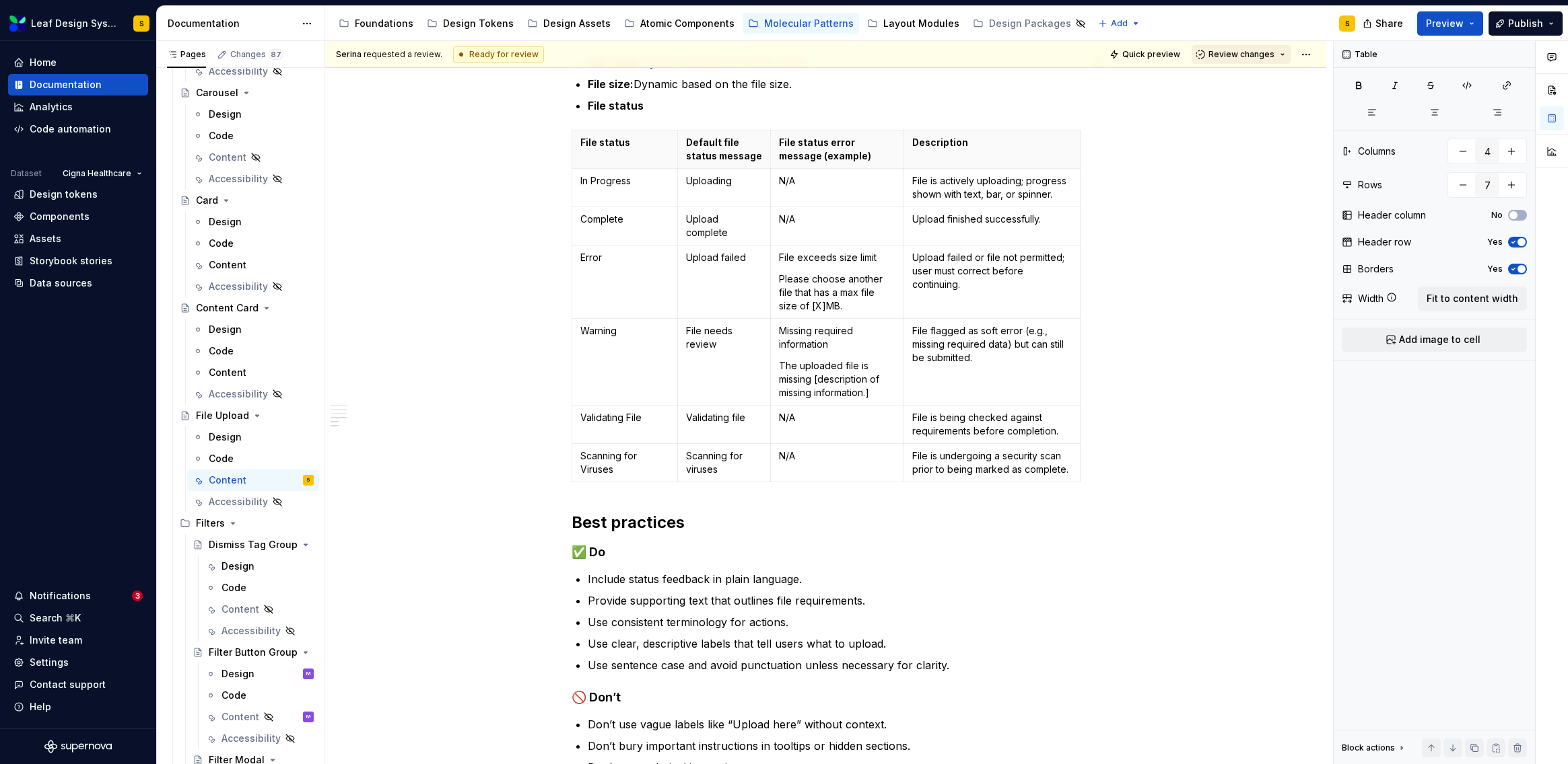
click at [1250, 59] on span "Review changes" at bounding box center [1241, 54] width 66 height 11
click at [1246, 81] on div "Approve" at bounding box center [1277, 81] width 118 height 13
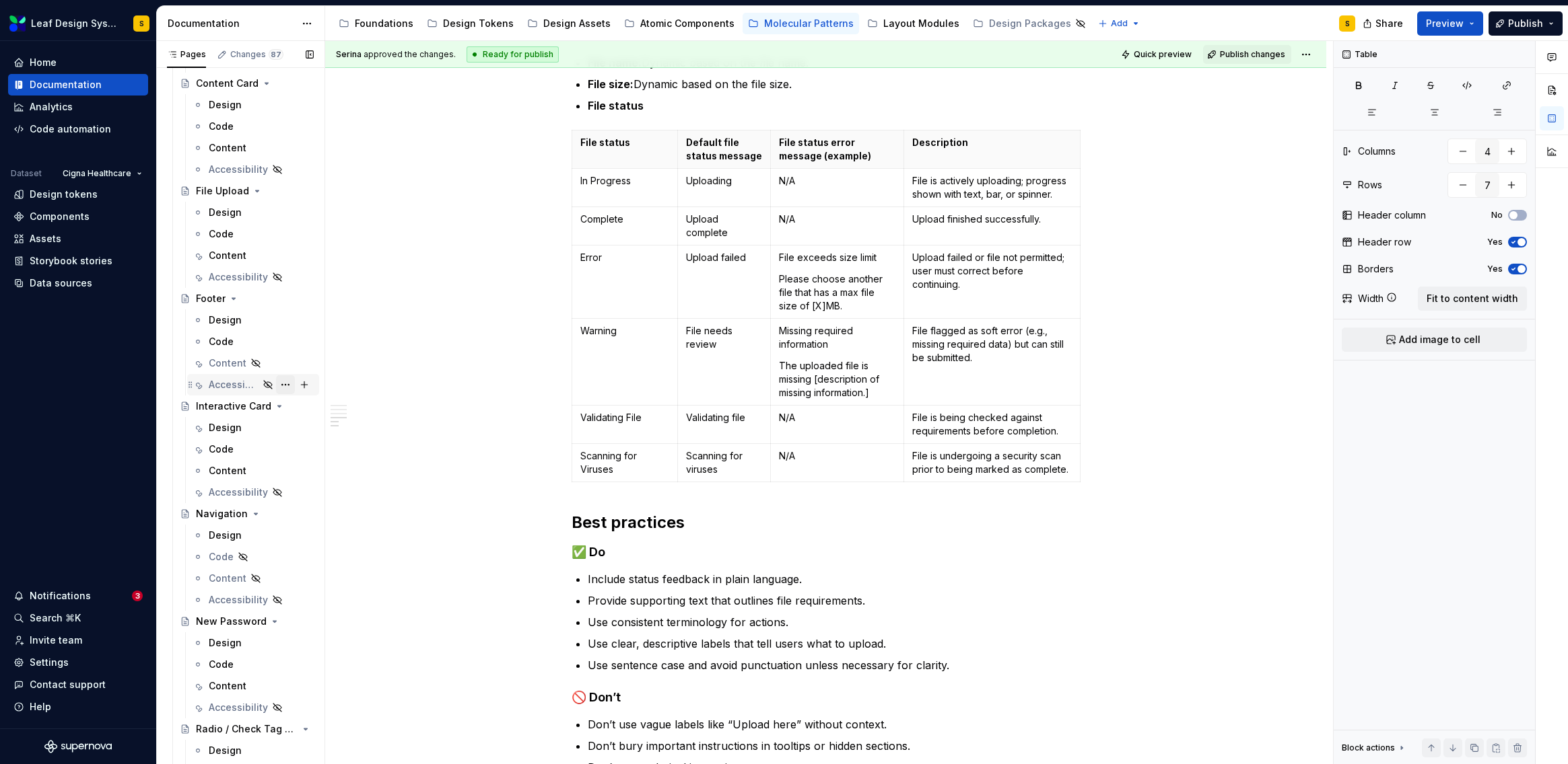
scroll to position [182, 0]
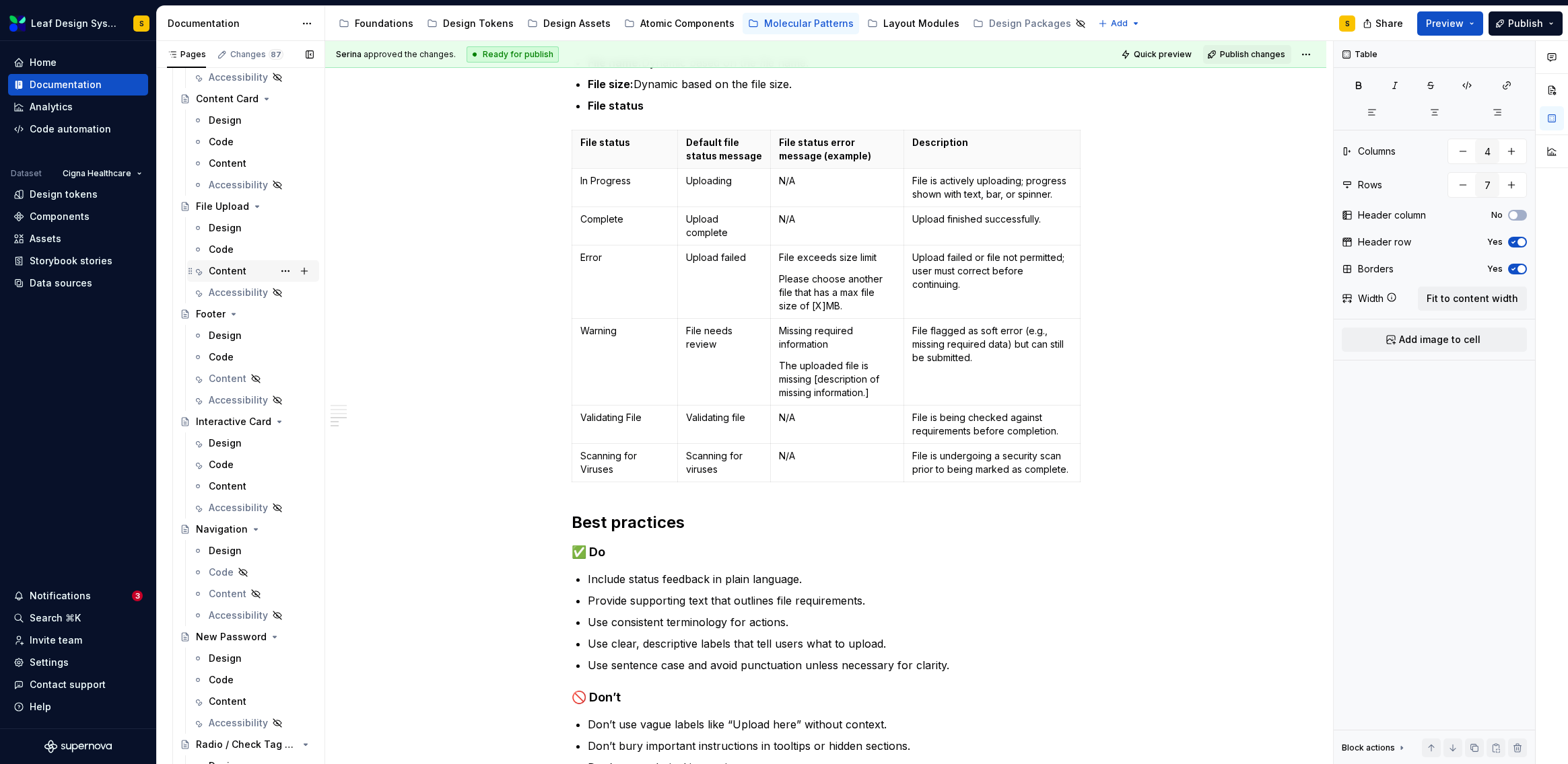
click at [265, 265] on div "Content" at bounding box center [261, 270] width 105 height 19
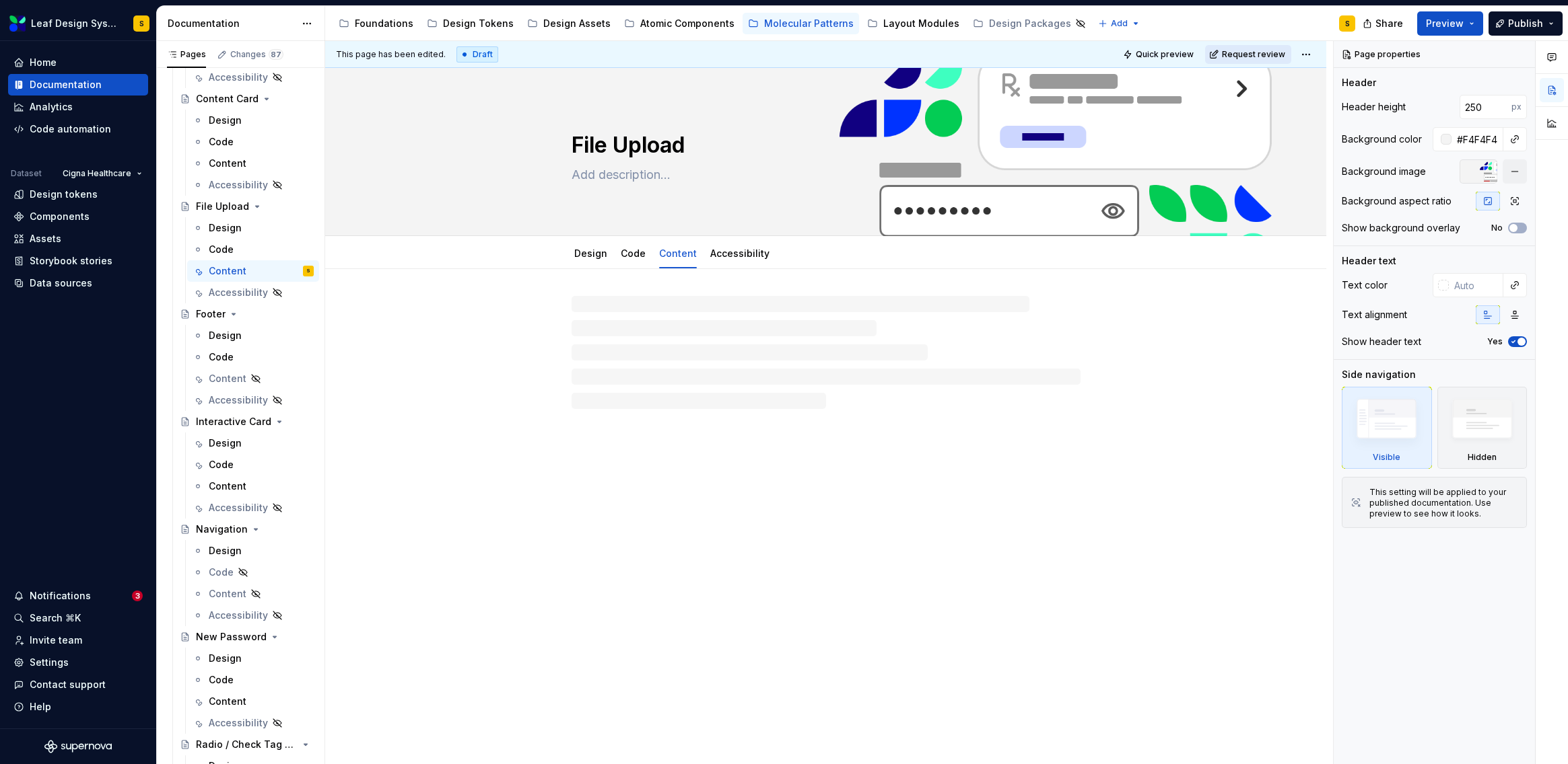
click at [1265, 53] on span "Request review" at bounding box center [1253, 54] width 63 height 11
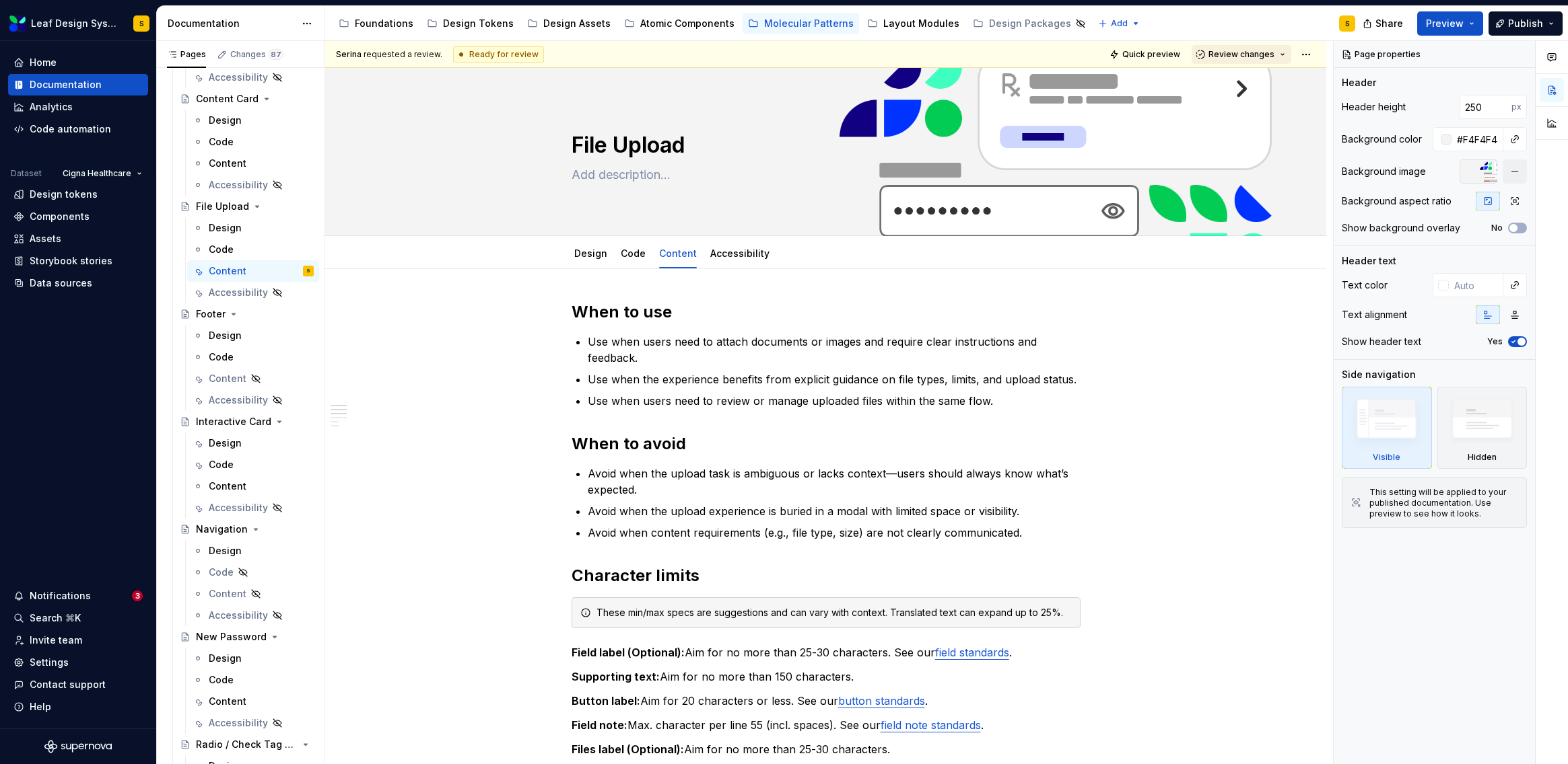
click at [1258, 56] on span "Review changes" at bounding box center [1241, 54] width 66 height 11
click at [1253, 86] on div "Approve" at bounding box center [1277, 81] width 118 height 13
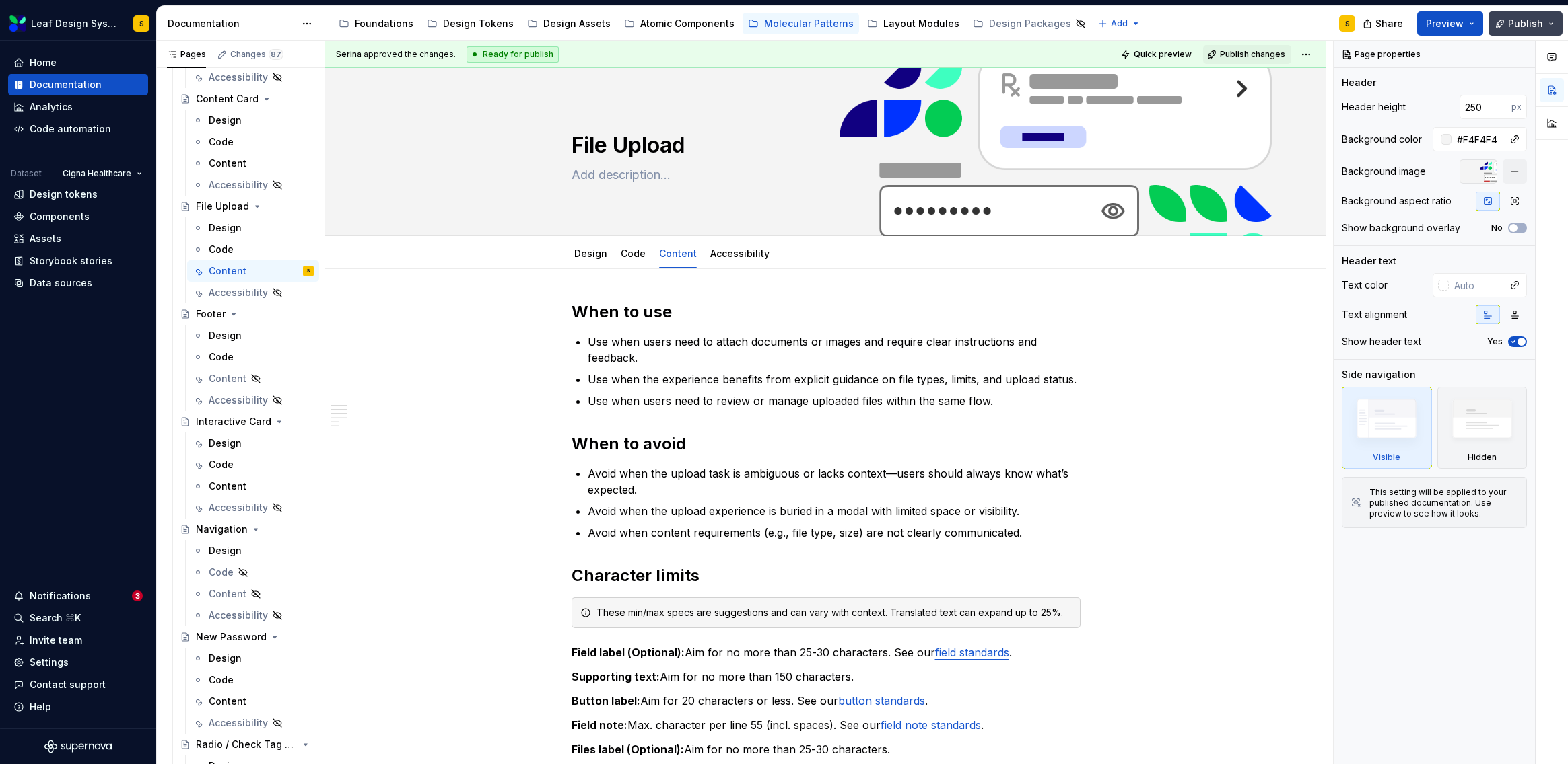
click at [1552, 24] on button "Publish" at bounding box center [1525, 23] width 74 height 24
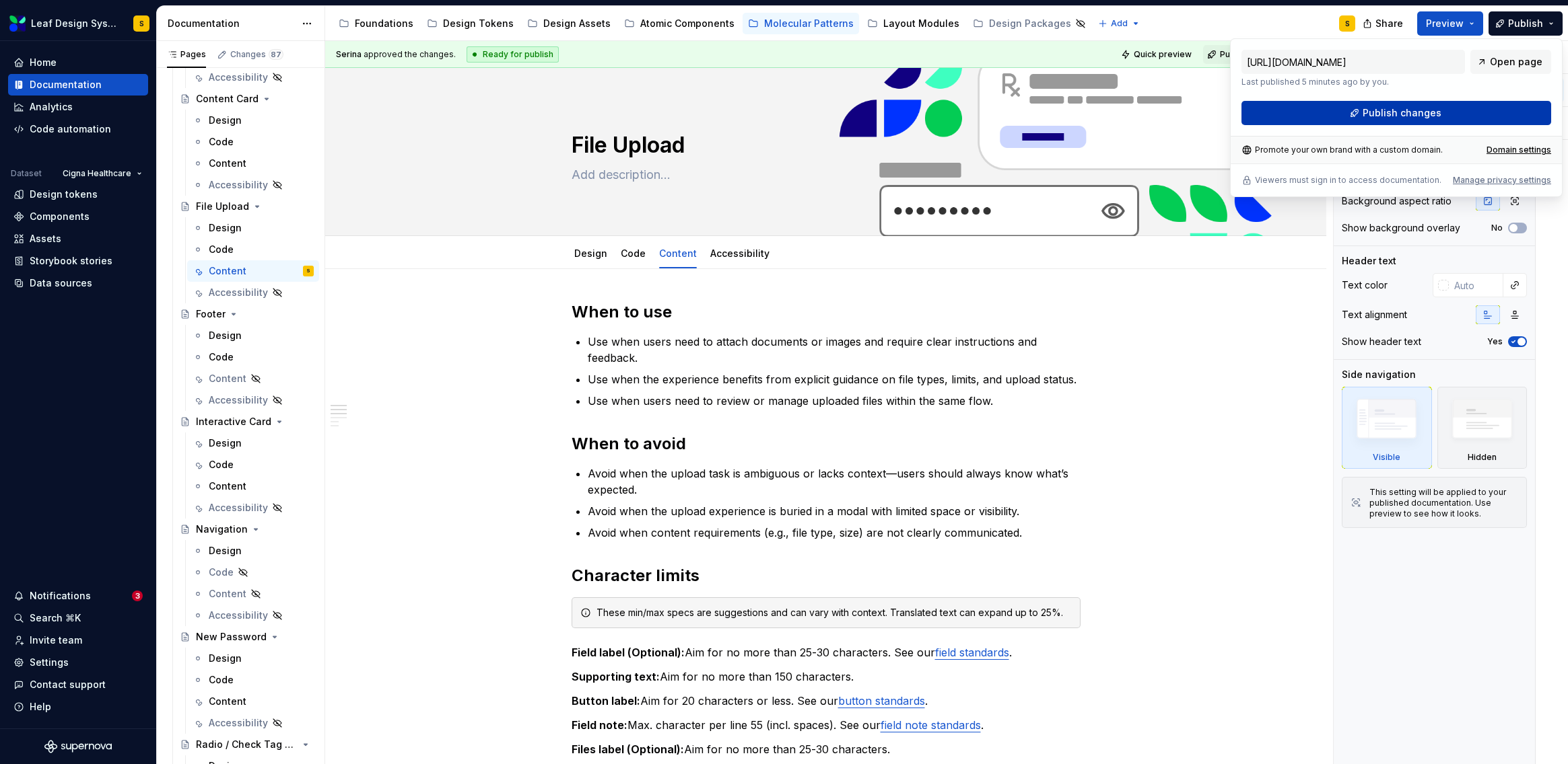
click at [1484, 114] on button "Publish changes" at bounding box center [1396, 113] width 310 height 24
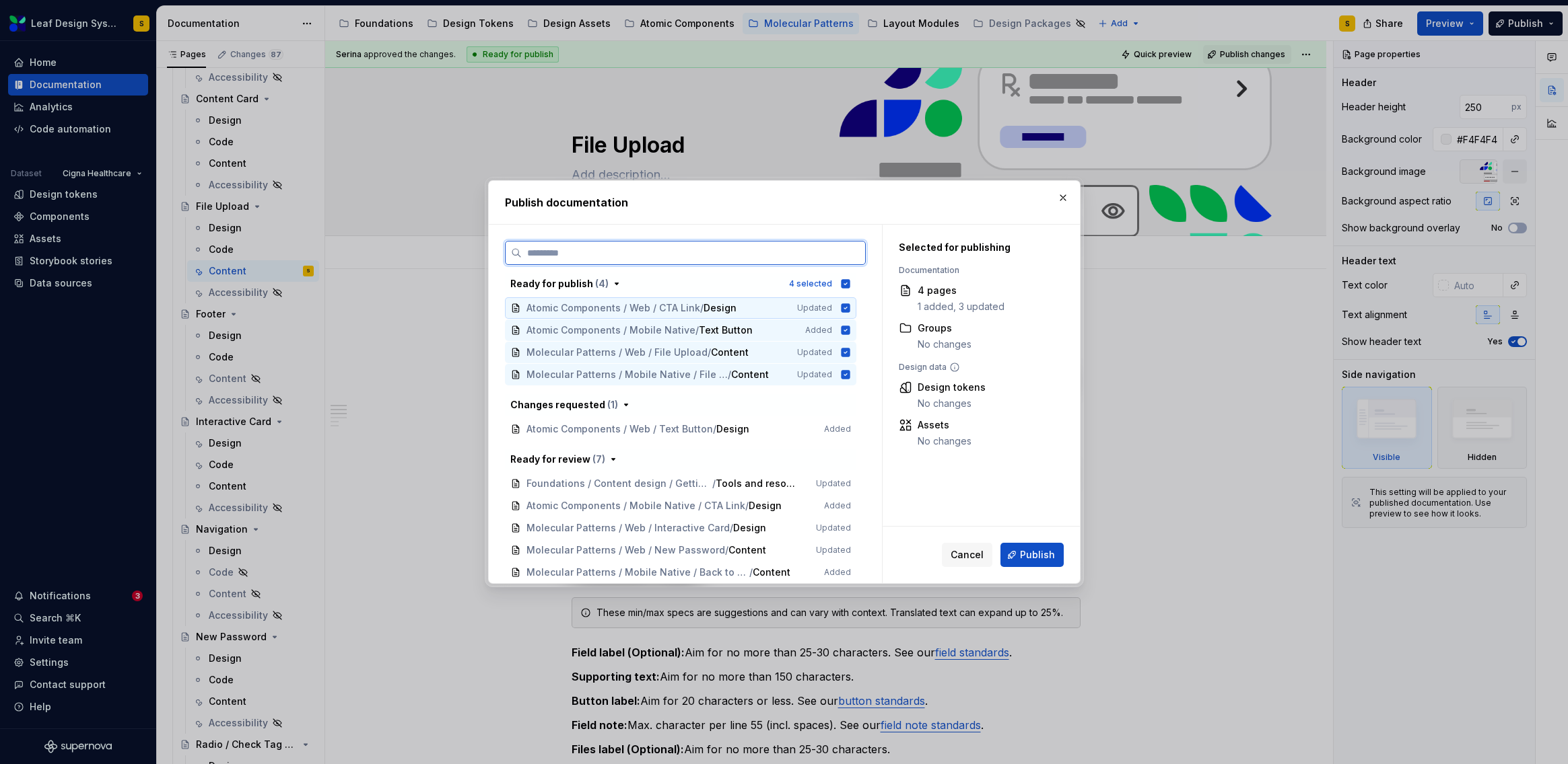
click at [847, 310] on icon at bounding box center [845, 308] width 9 height 9
click at [844, 330] on icon at bounding box center [845, 330] width 11 height 11
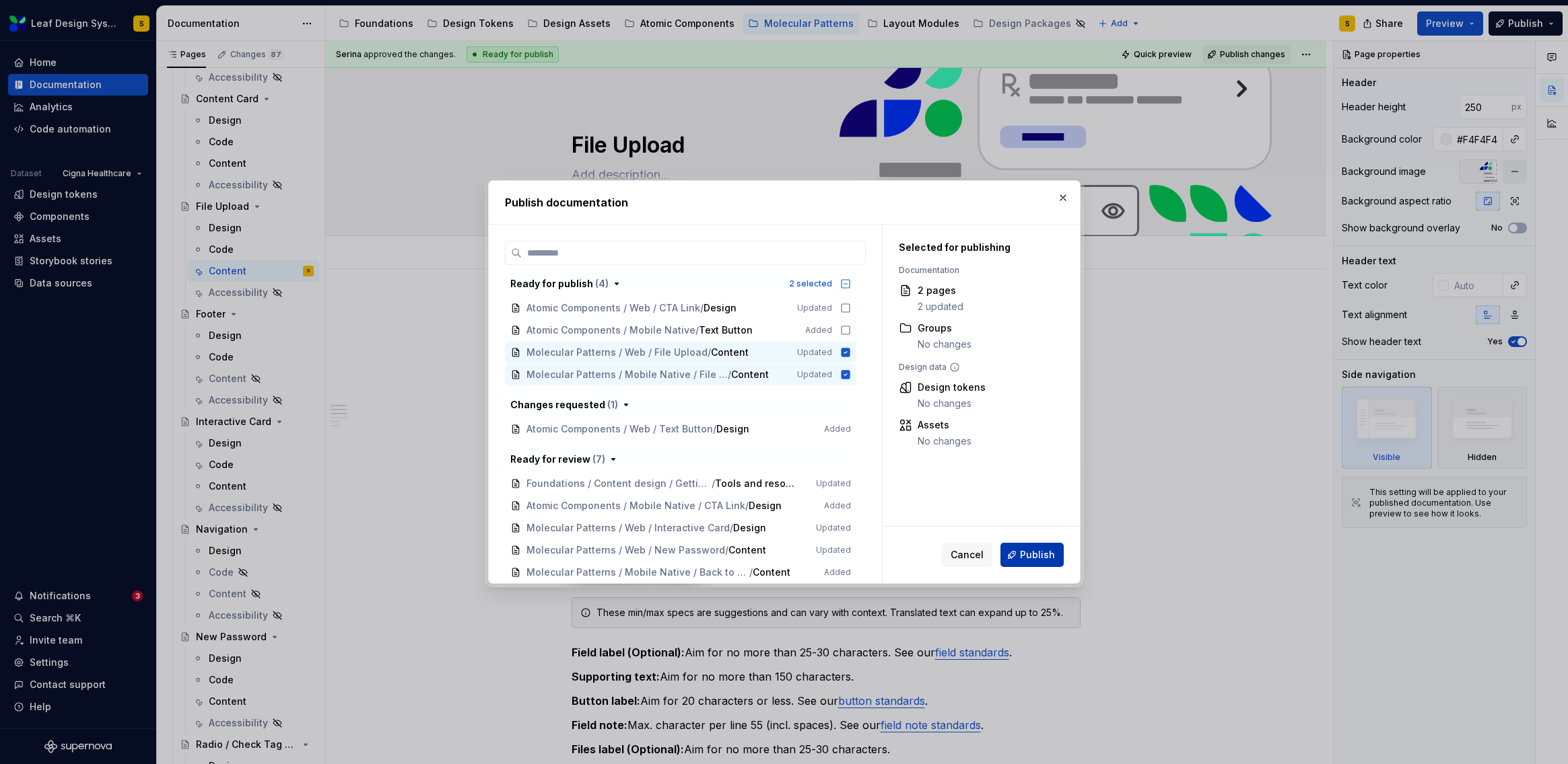
click at [1036, 554] on span "Publish" at bounding box center [1037, 555] width 35 height 13
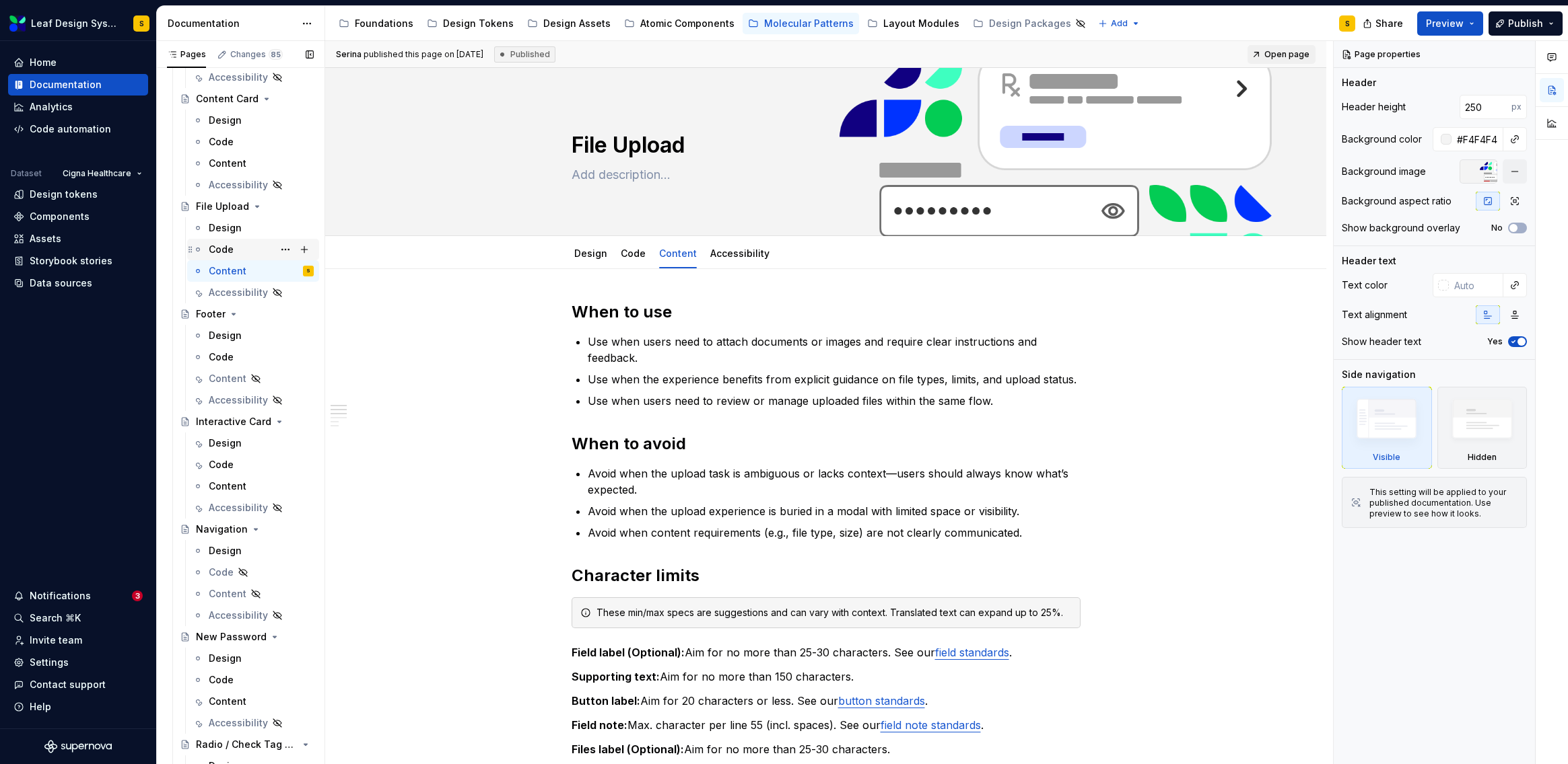
click at [238, 244] on div "Code" at bounding box center [261, 249] width 105 height 19
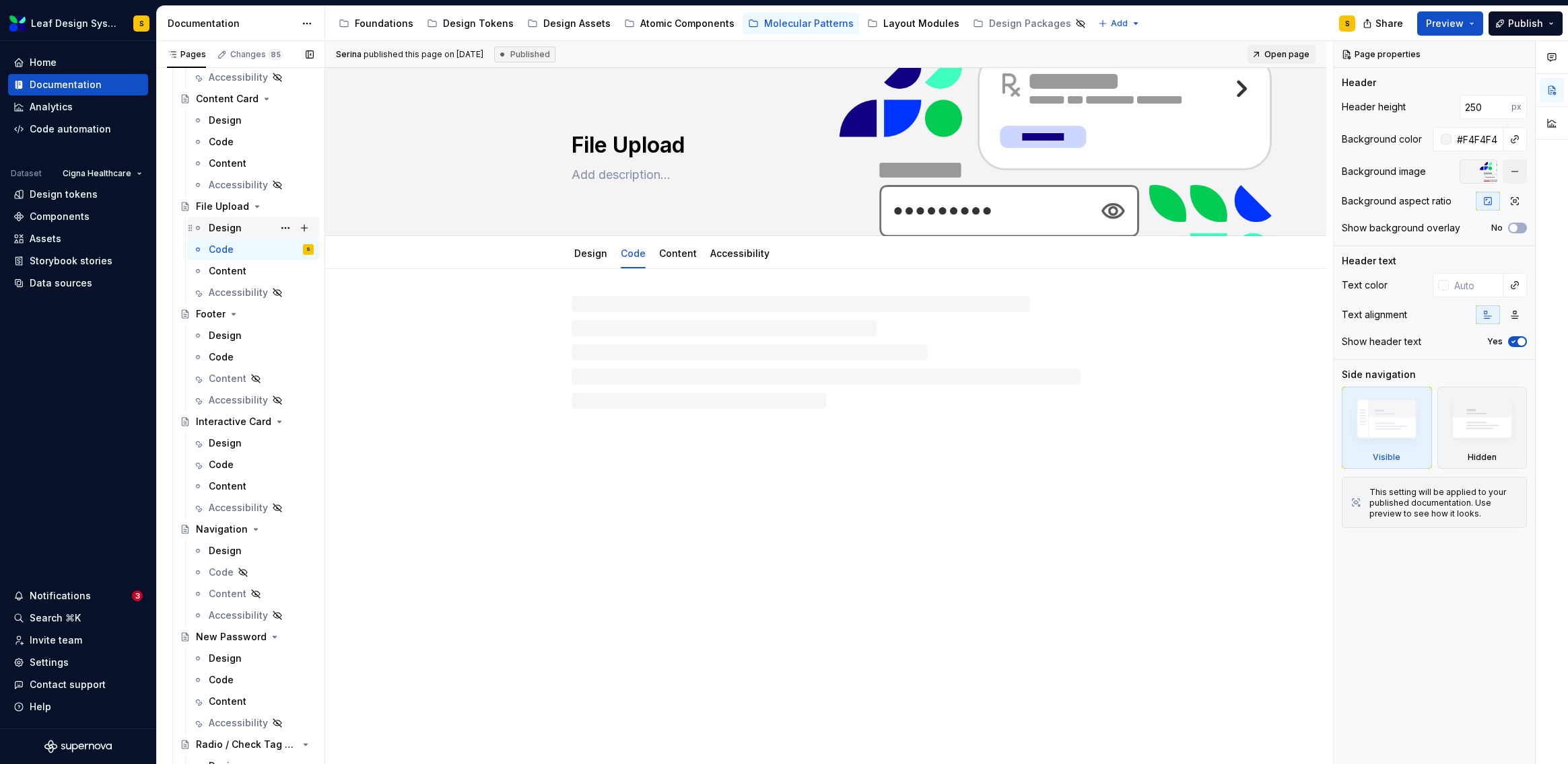
click at [236, 231] on div "Design" at bounding box center [225, 228] width 33 height 13
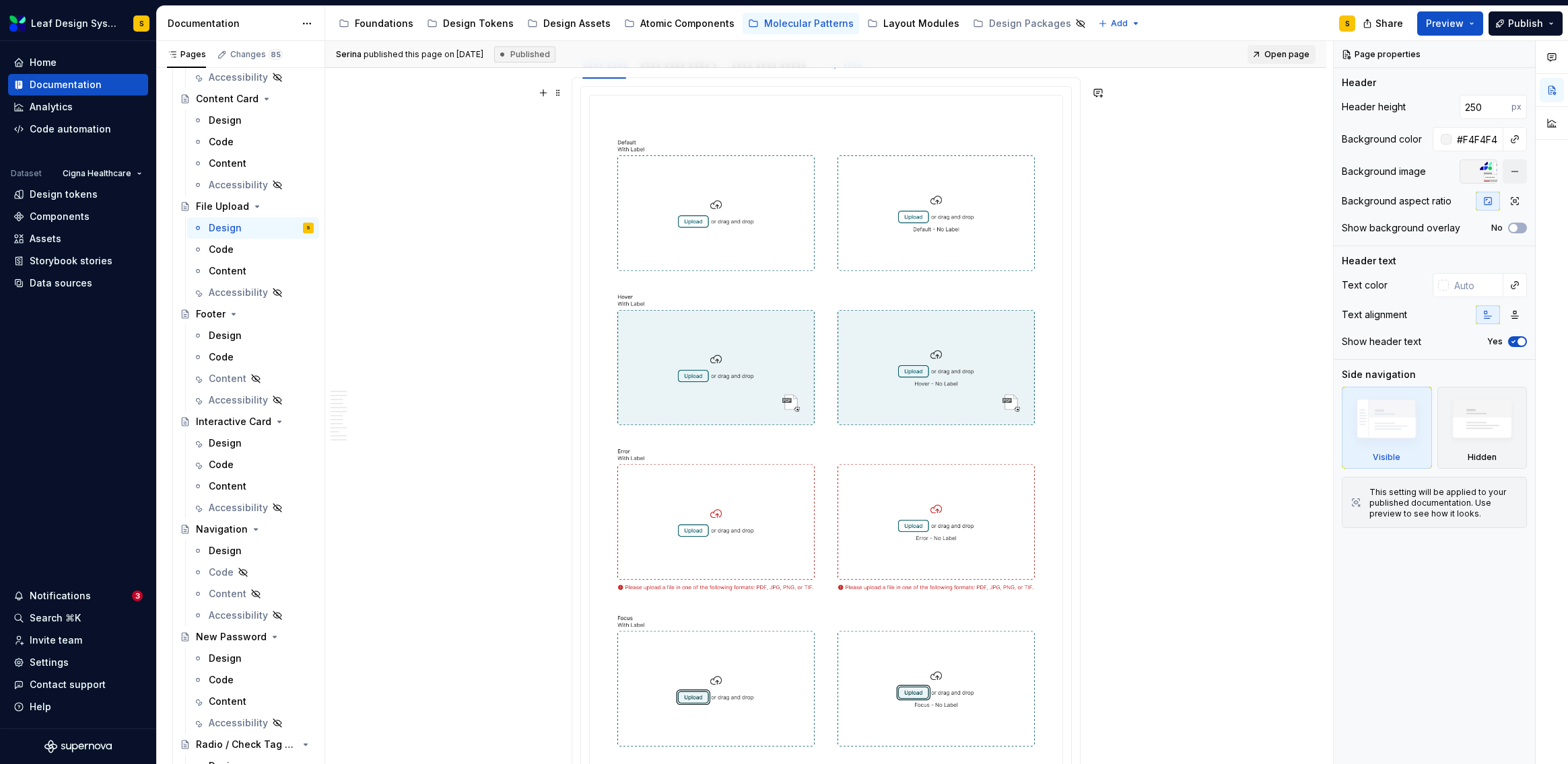
scroll to position [3756, 0]
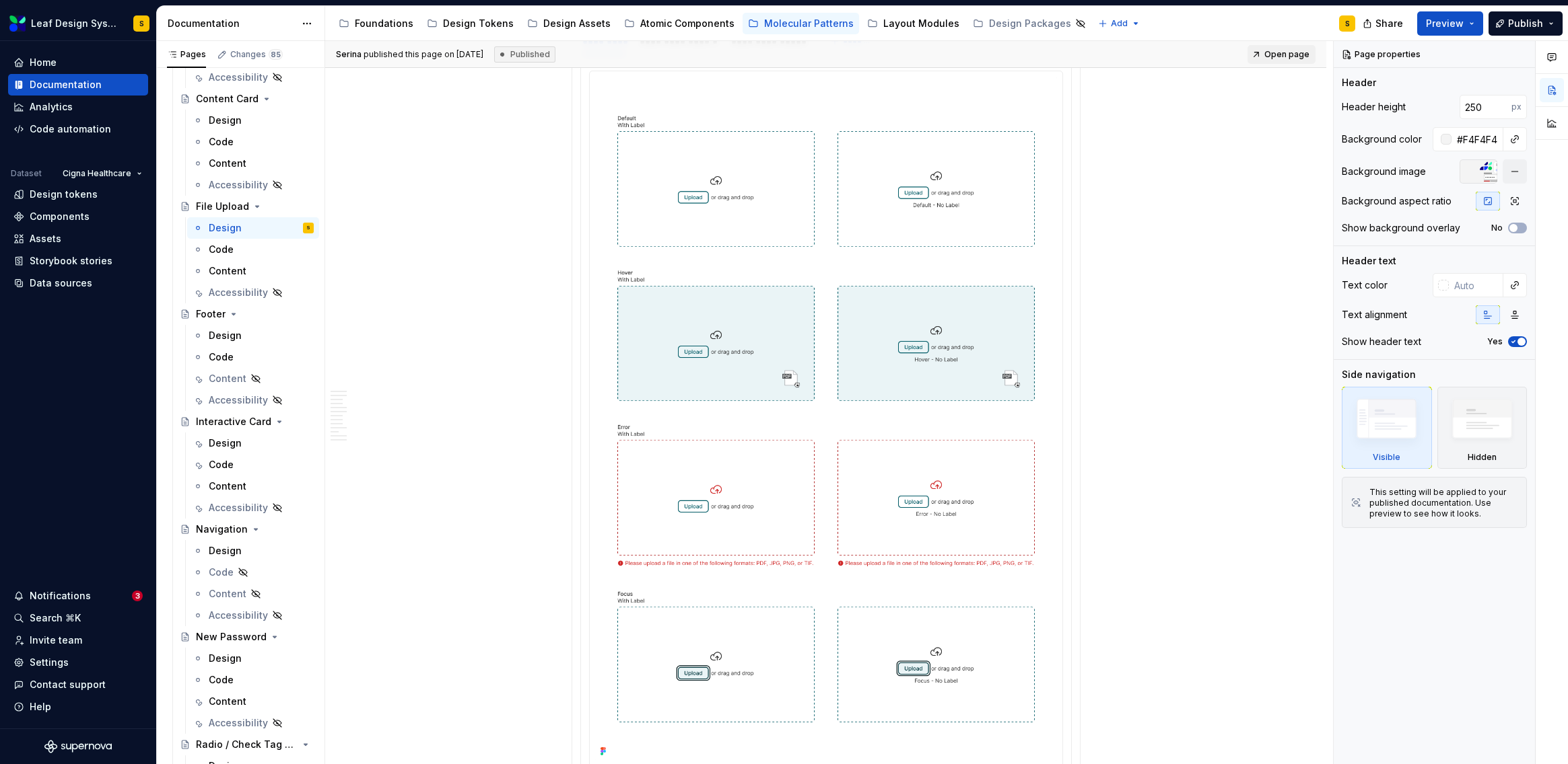
type textarea "*"
